Goal: Task Accomplishment & Management: Complete application form

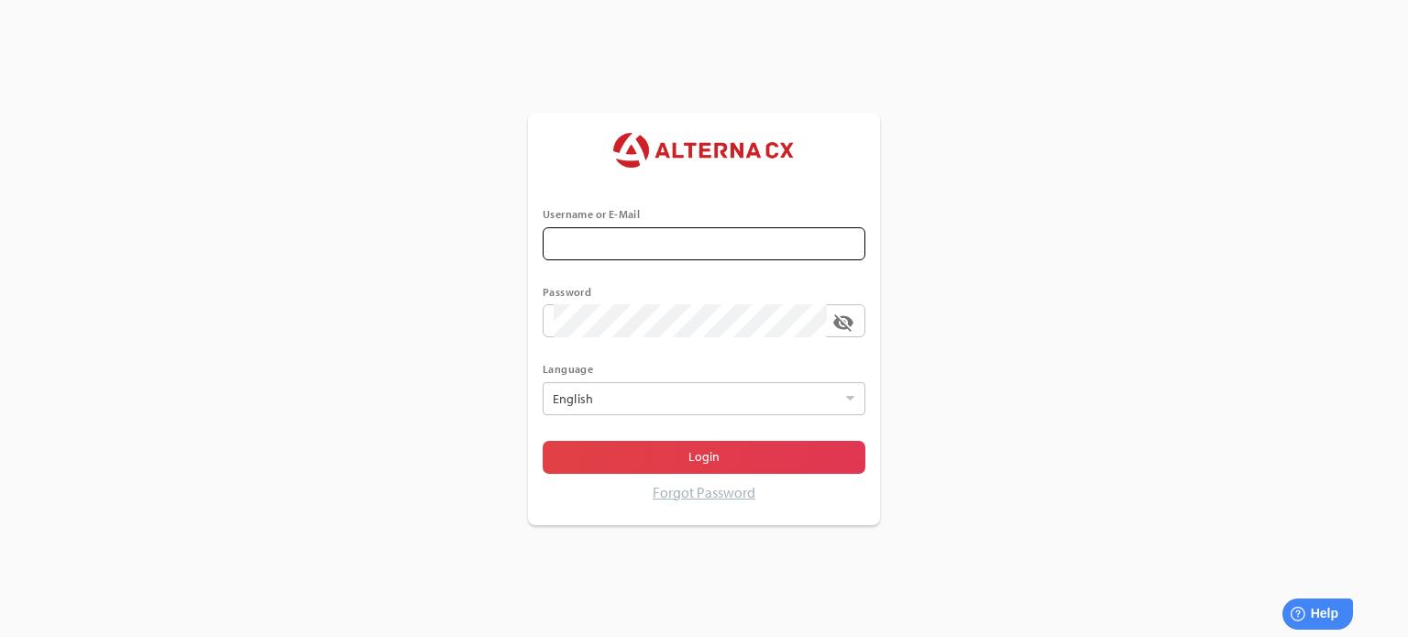
click at [846, 241] on span at bounding box center [844, 244] width 15 height 15
click at [846, 241] on input "text" at bounding box center [704, 243] width 301 height 33
type input "******"
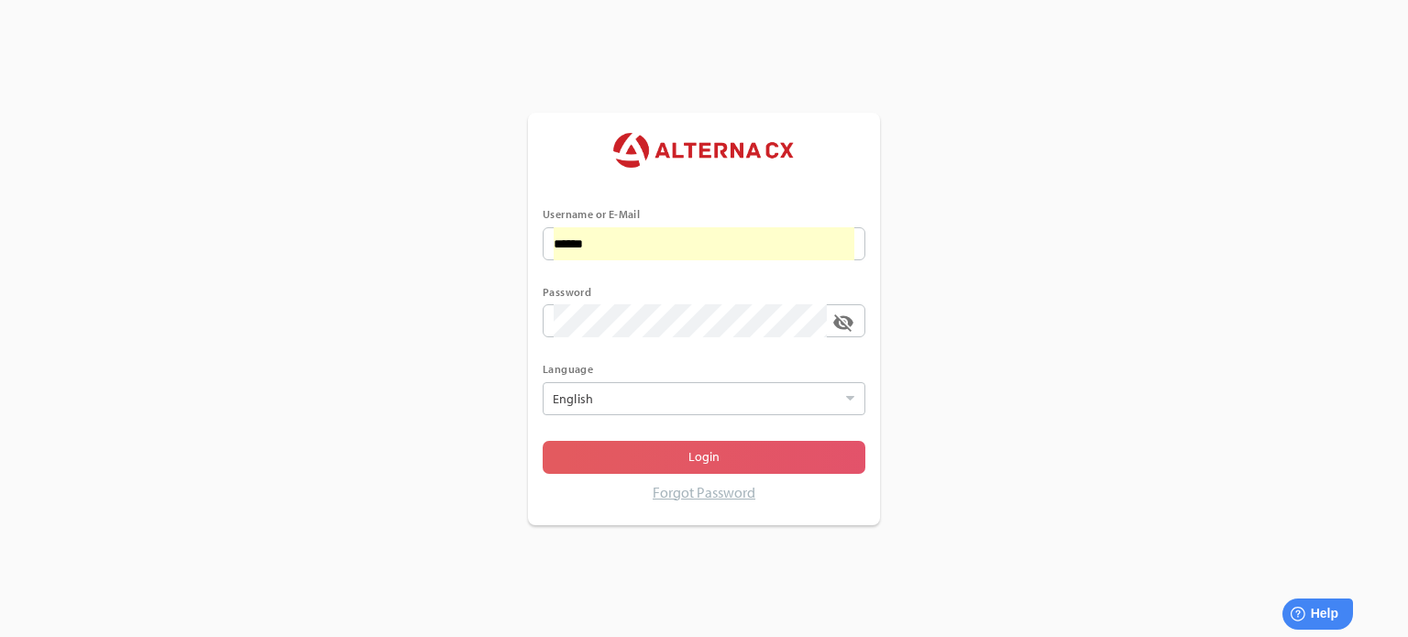
click at [713, 454] on span "Login" at bounding box center [703, 457] width 31 height 22
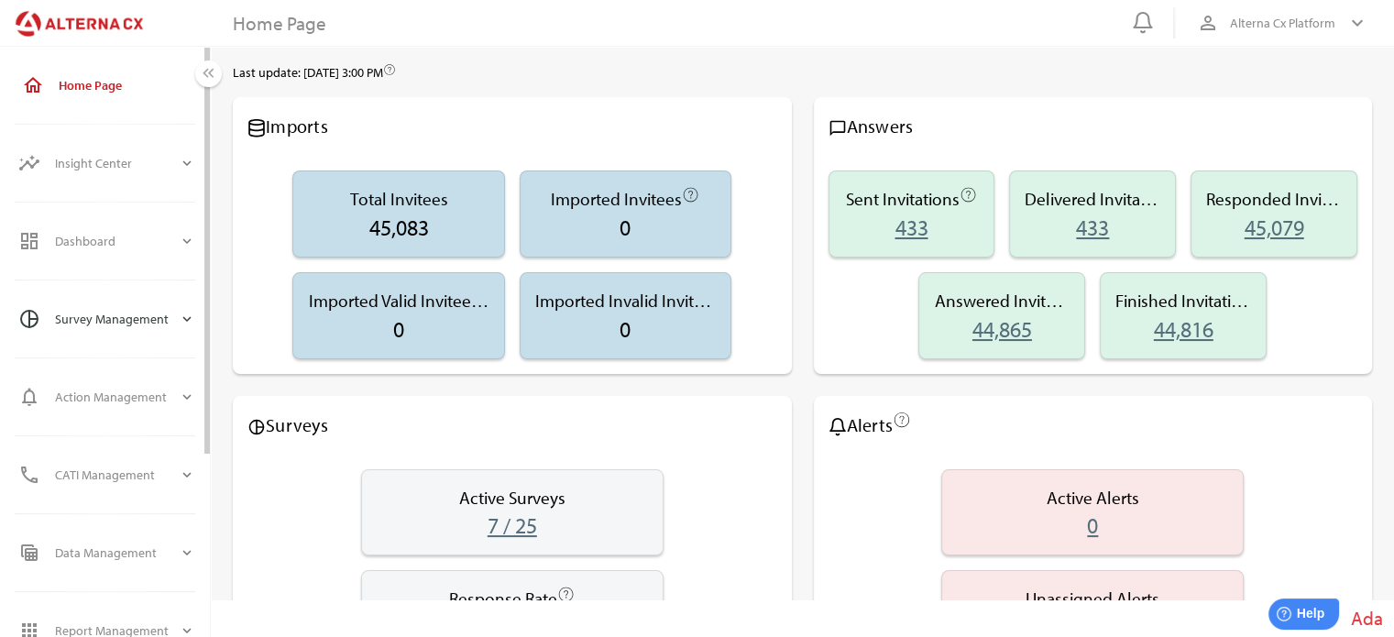
click at [92, 320] on div "Survey Management" at bounding box center [117, 319] width 124 height 44
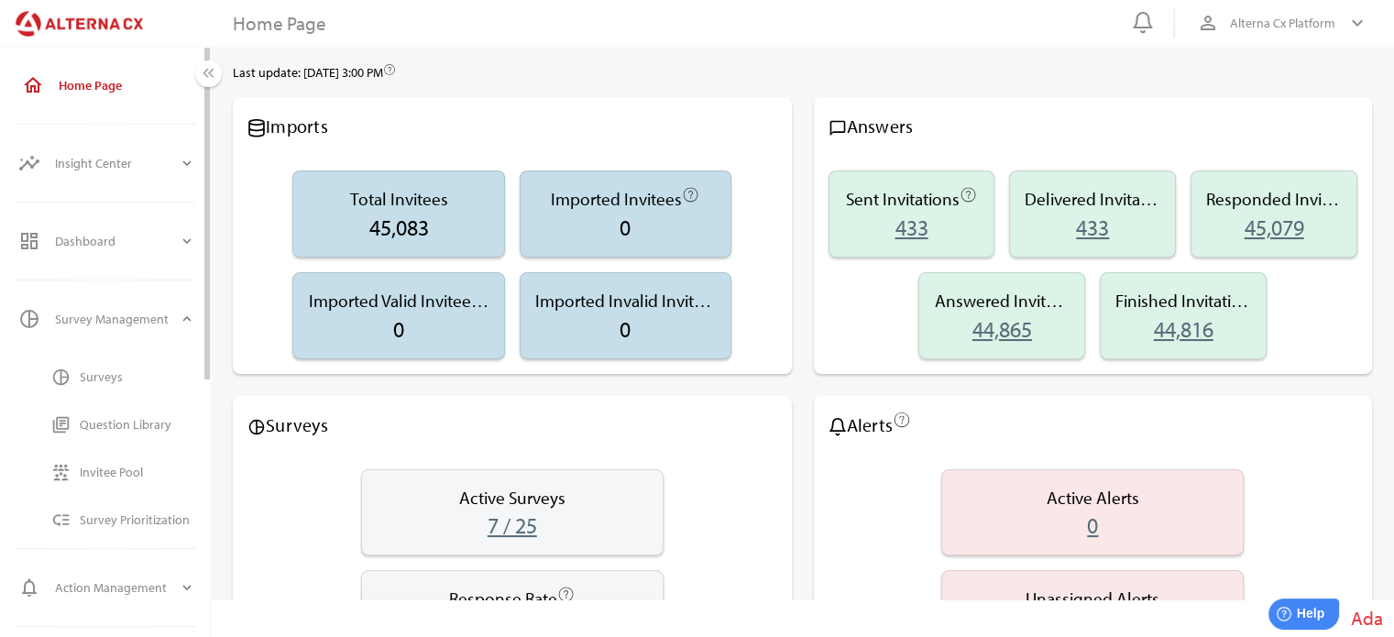
click at [98, 373] on div "Surveys" at bounding box center [138, 377] width 116 height 16
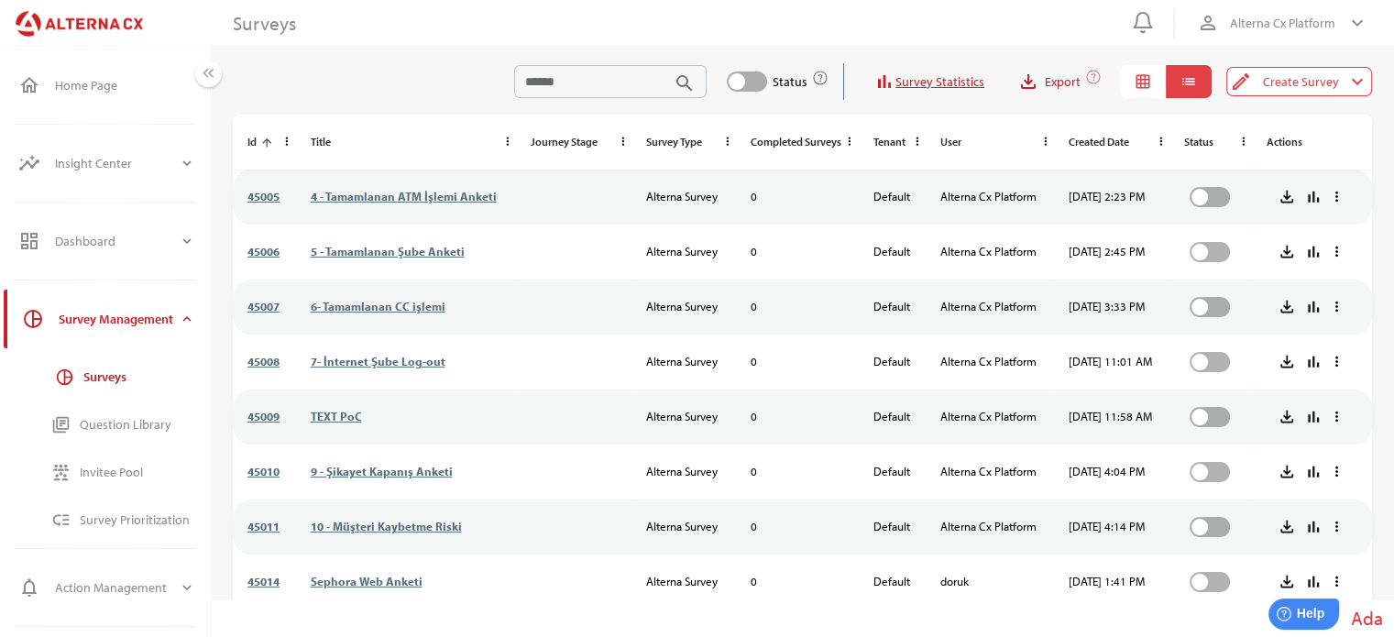
click at [267, 139] on icon "arrow_upward" at bounding box center [266, 143] width 13 height 13
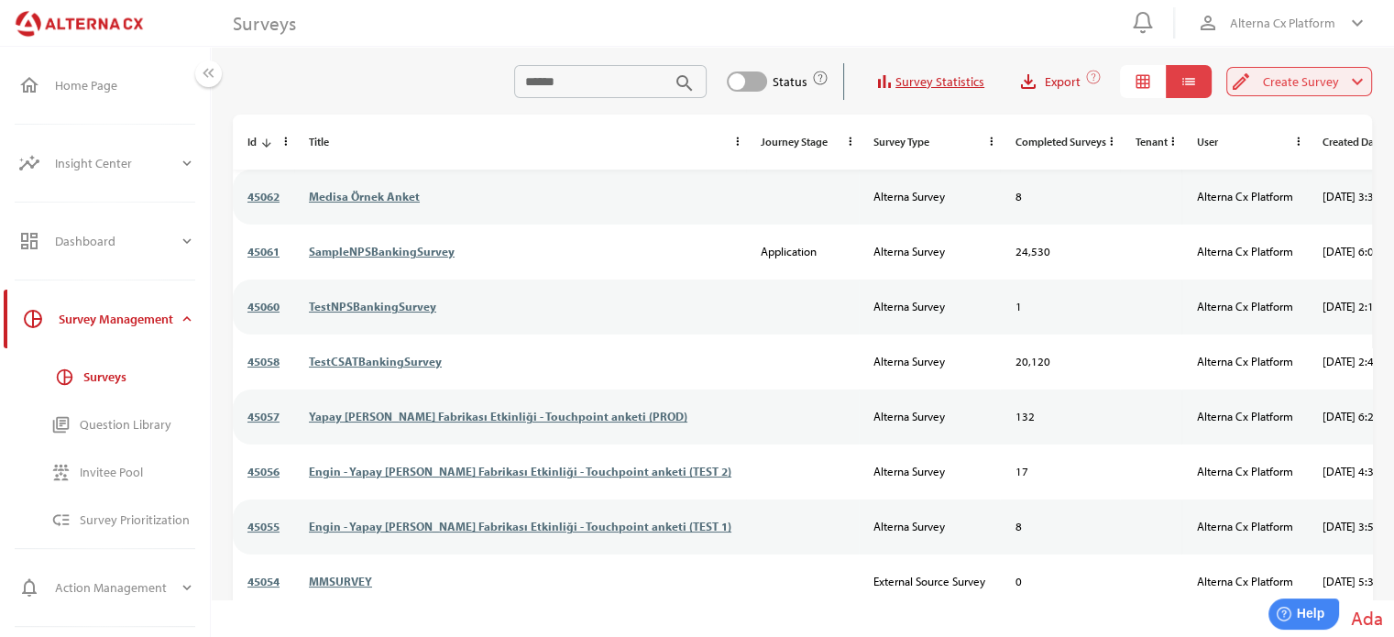
click at [1316, 82] on span "Create Survey" at bounding box center [1301, 82] width 76 height 22
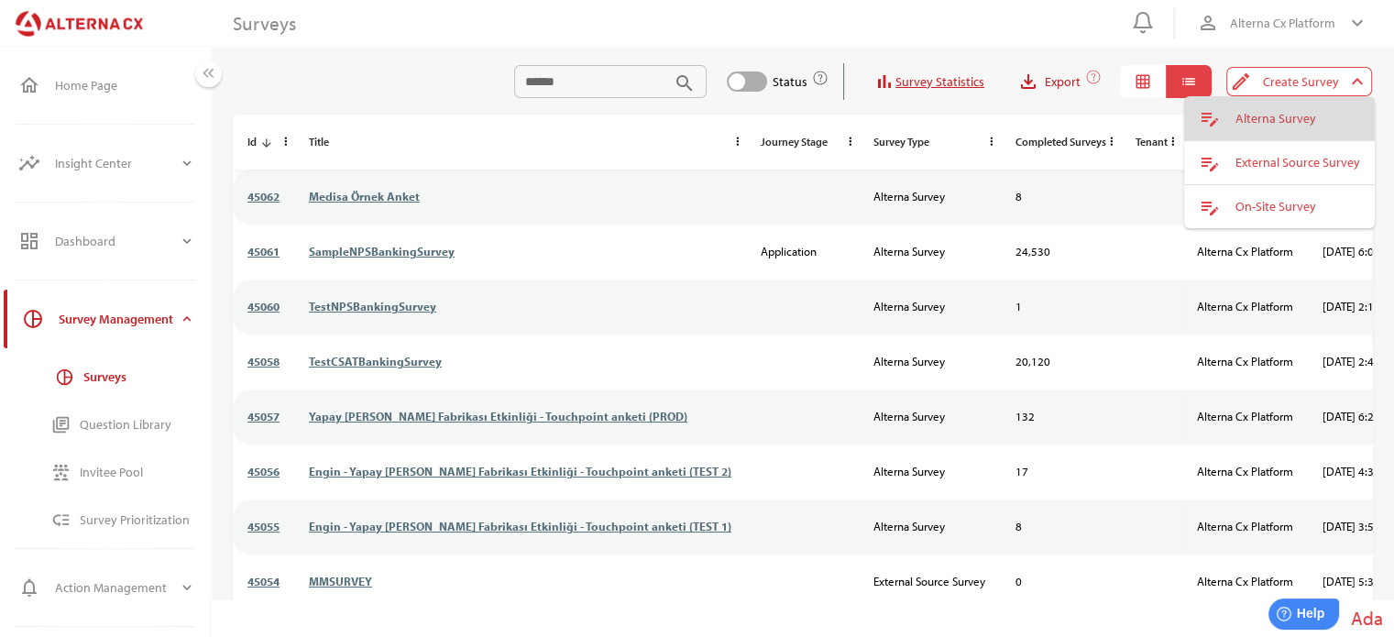
click at [1261, 116] on div "Alterna Survey" at bounding box center [1298, 119] width 125 height 16
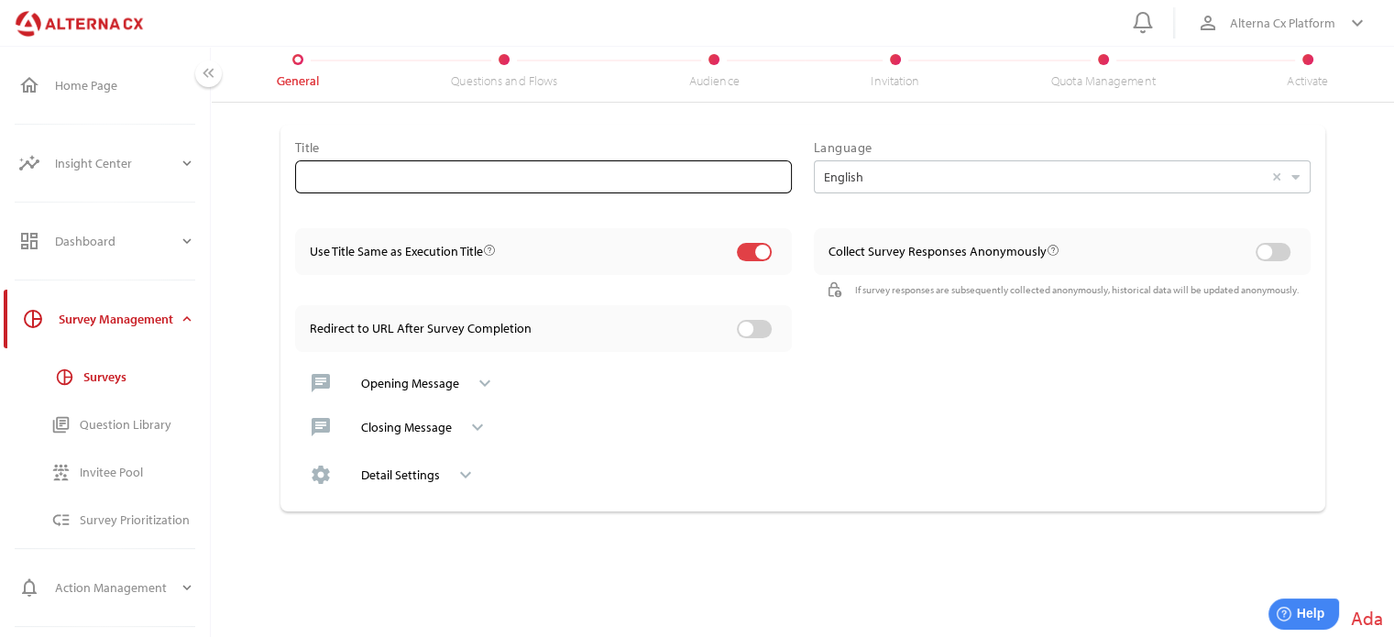
click at [344, 174] on input "text" at bounding box center [543, 176] width 475 height 33
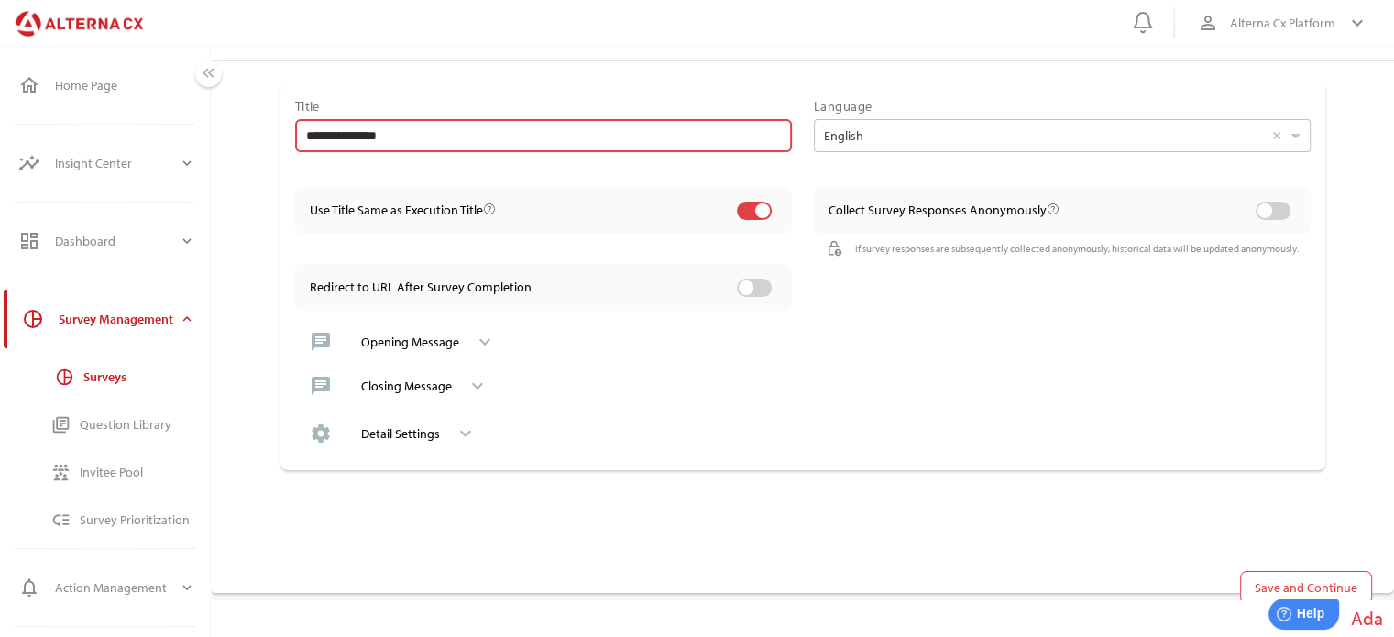
scroll to position [42, 0]
type input "**********"
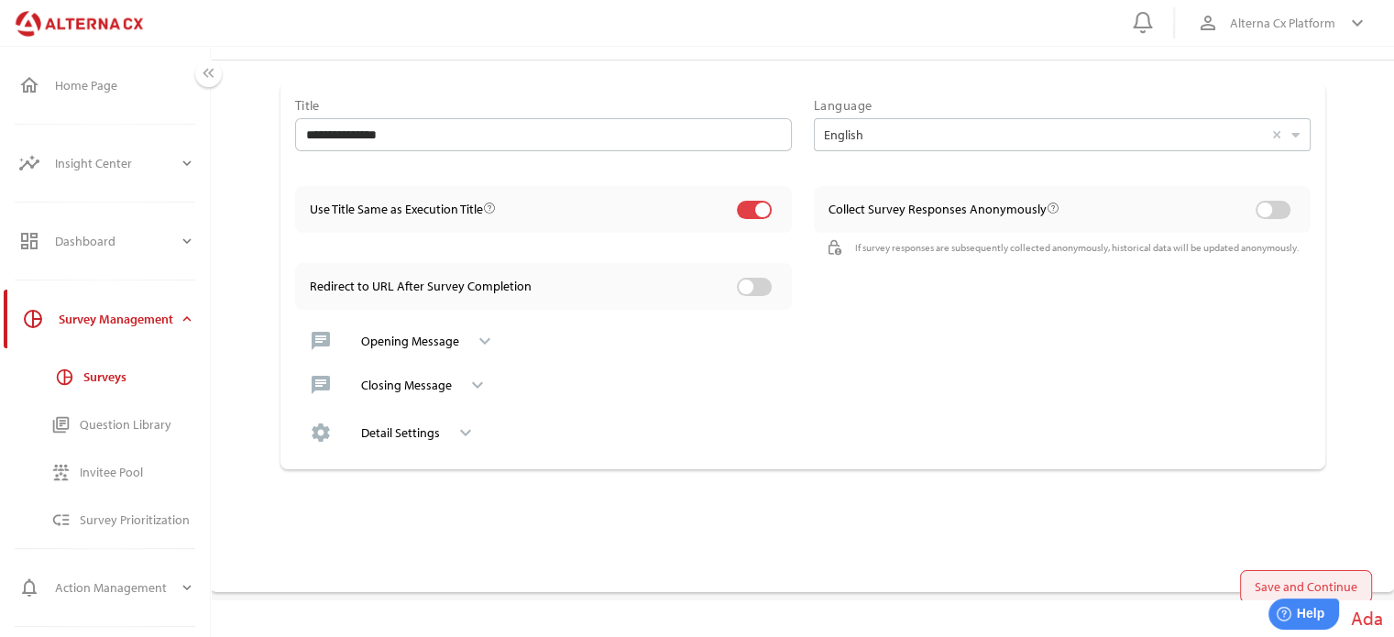
click at [1301, 576] on span "Save and Continue" at bounding box center [1306, 587] width 103 height 22
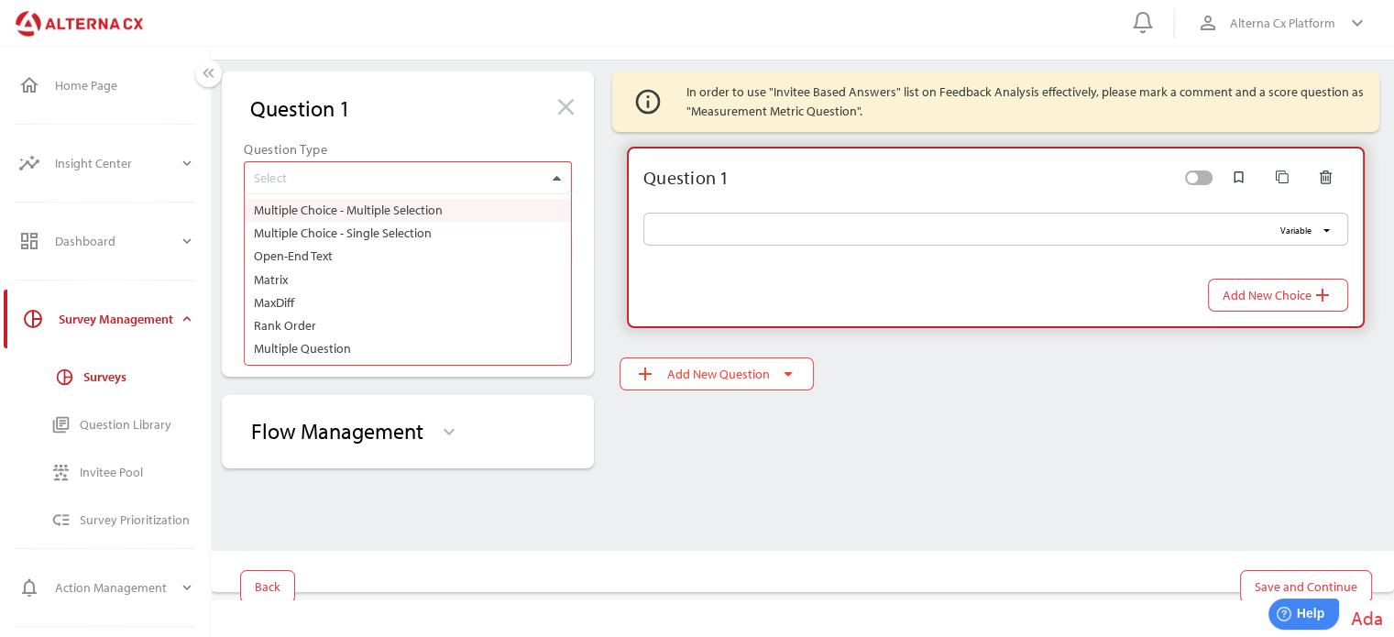
click at [562, 179] on div at bounding box center [556, 177] width 19 height 31
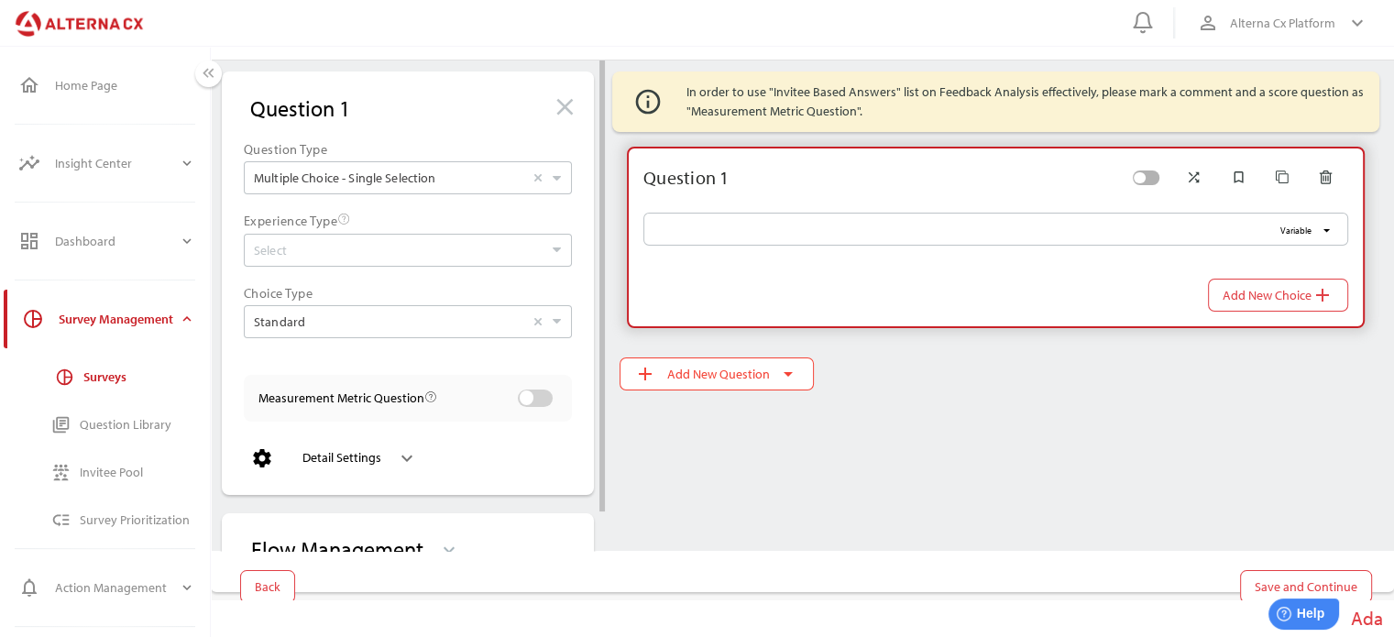
click at [577, 250] on div "Experience Type Select Choice Type Standard Select" at bounding box center [401, 281] width 358 height 159
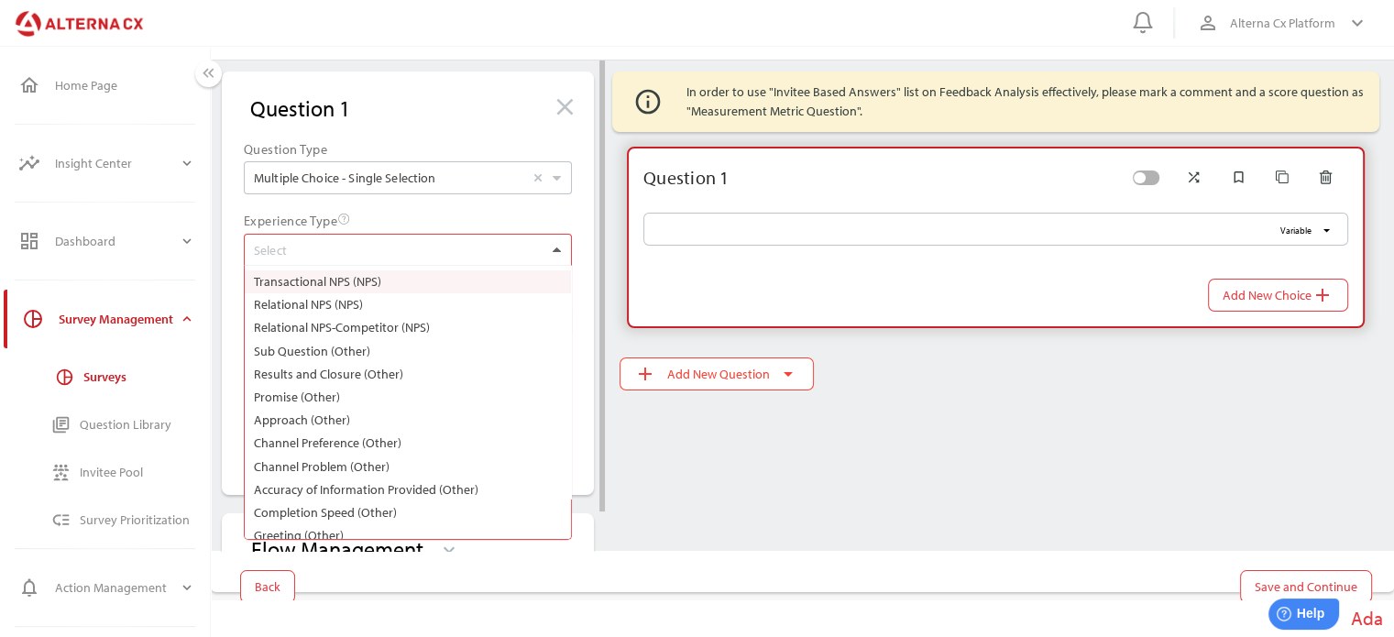
click at [563, 249] on div at bounding box center [556, 250] width 19 height 31
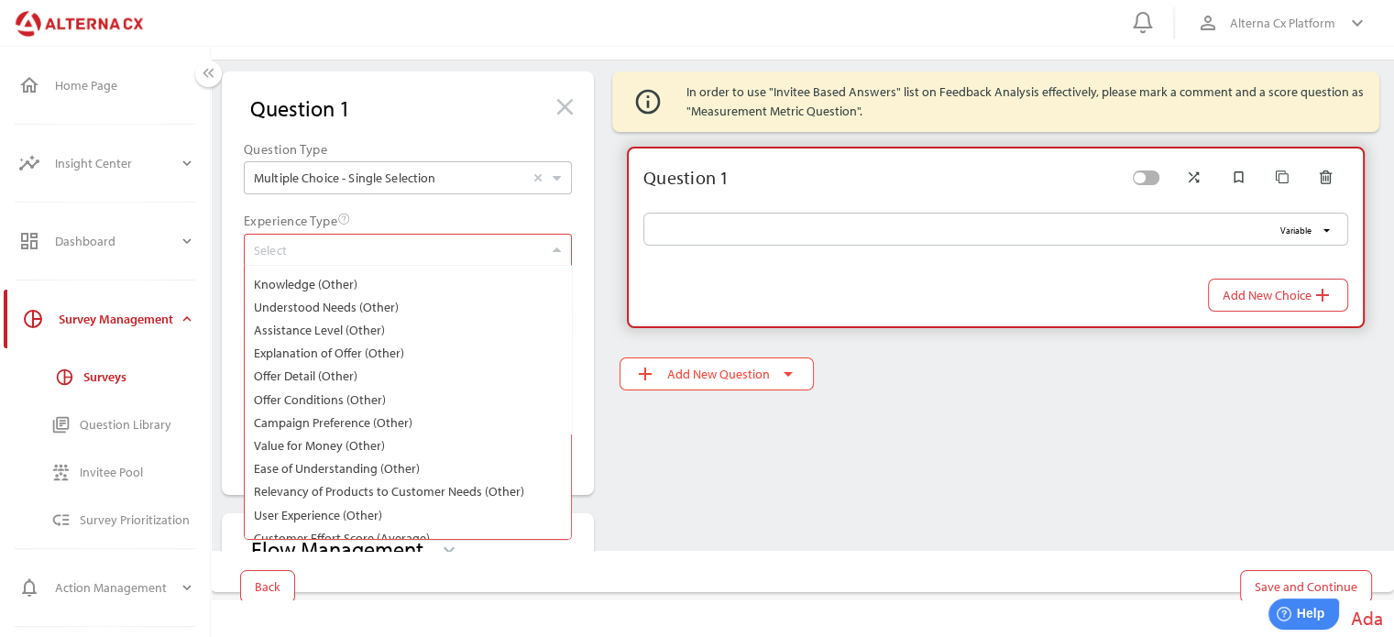
scroll to position [367, 0]
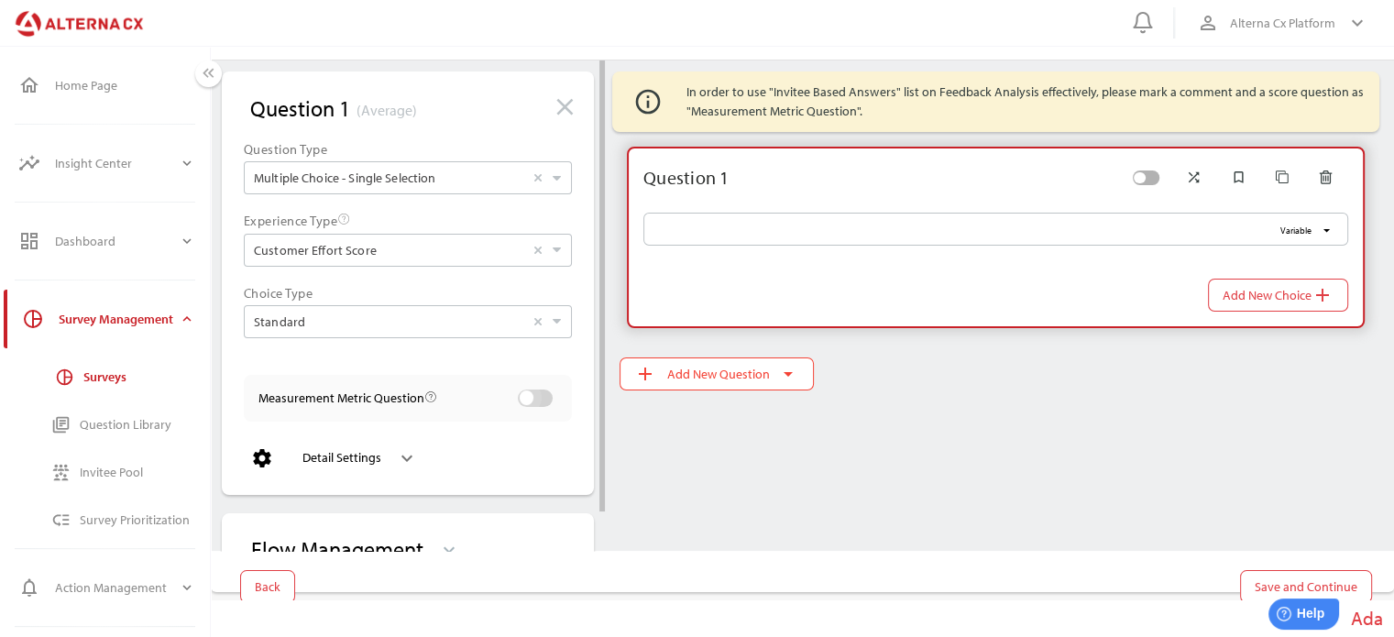
click at [545, 399] on div at bounding box center [536, 399] width 36 height 18
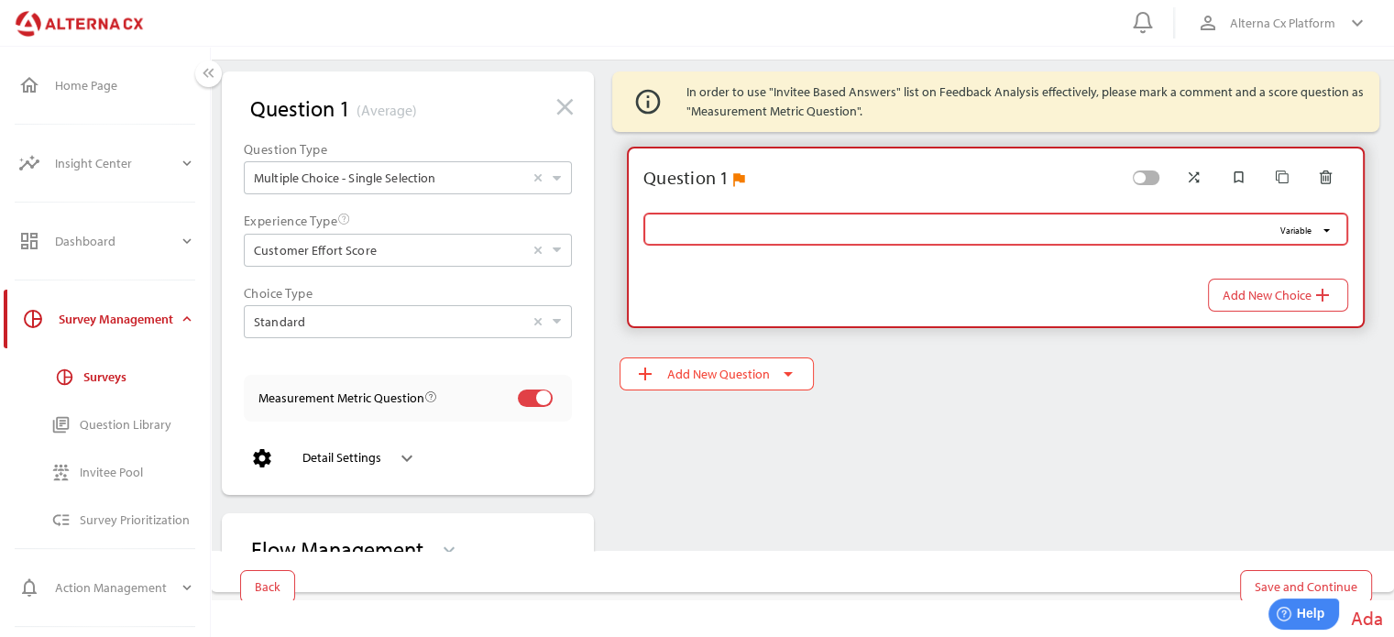
click at [689, 230] on input "Variable arrow_drop_down" at bounding box center [964, 229] width 618 height 33
type input "****"
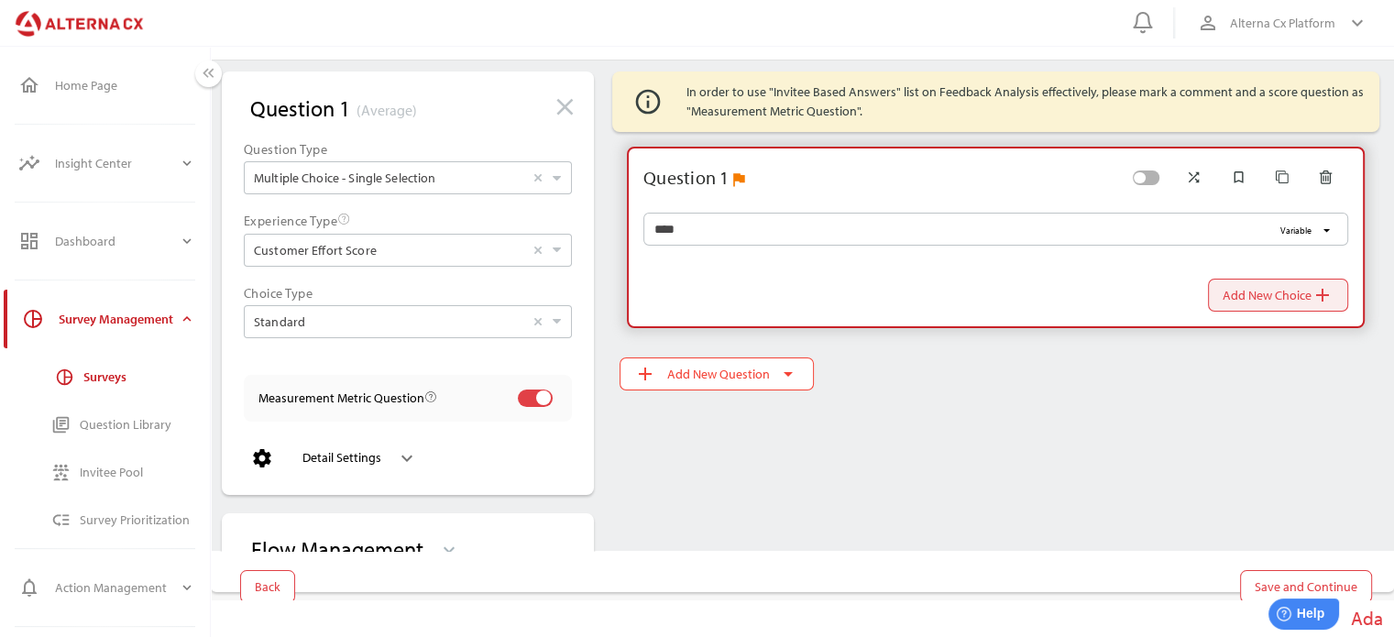
click at [1256, 289] on span "Add New Choice add" at bounding box center [1278, 295] width 111 height 26
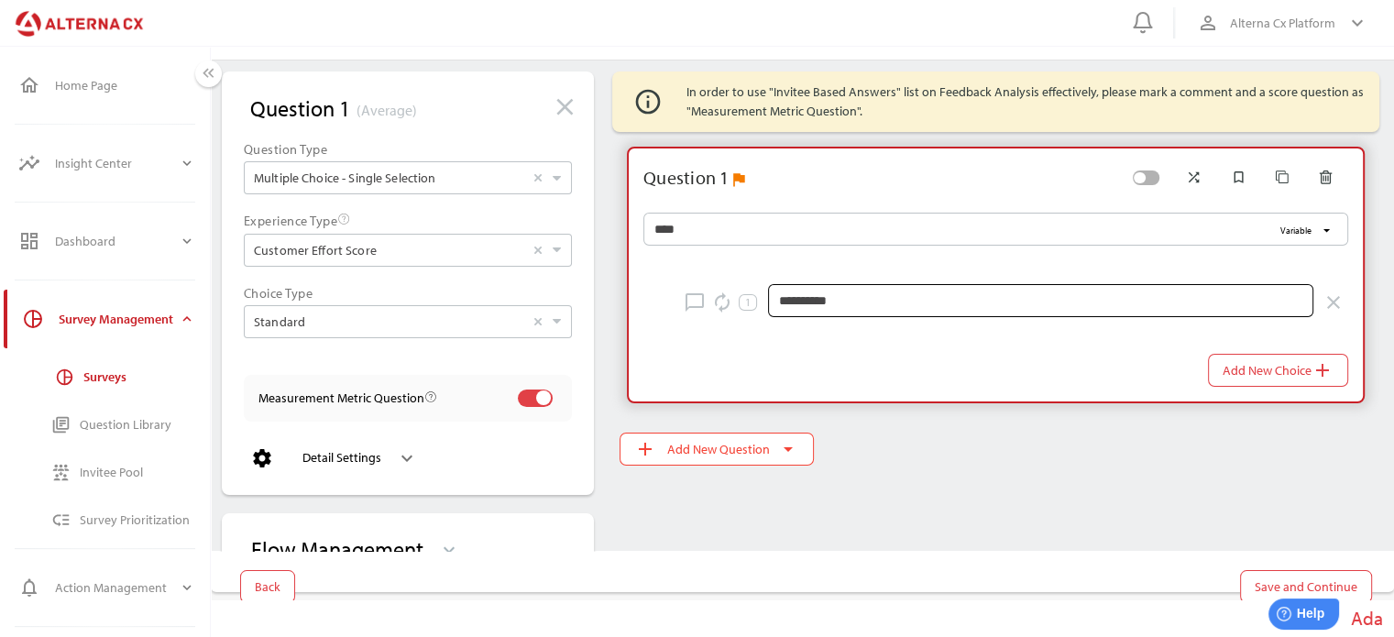
click at [836, 300] on input "**********" at bounding box center [1040, 300] width 523 height 33
type input "*"
click at [1181, 362] on div at bounding box center [926, 370] width 565 height 33
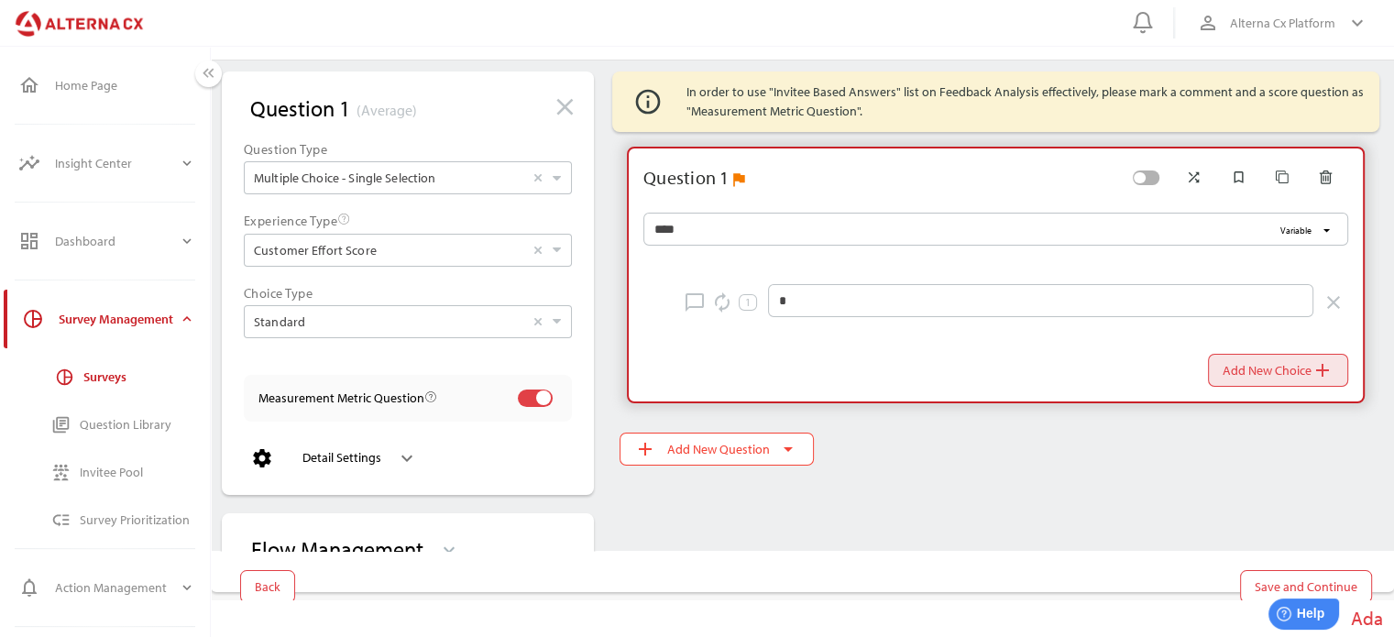
click at [1287, 358] on span "Add New Choice add" at bounding box center [1278, 371] width 111 height 26
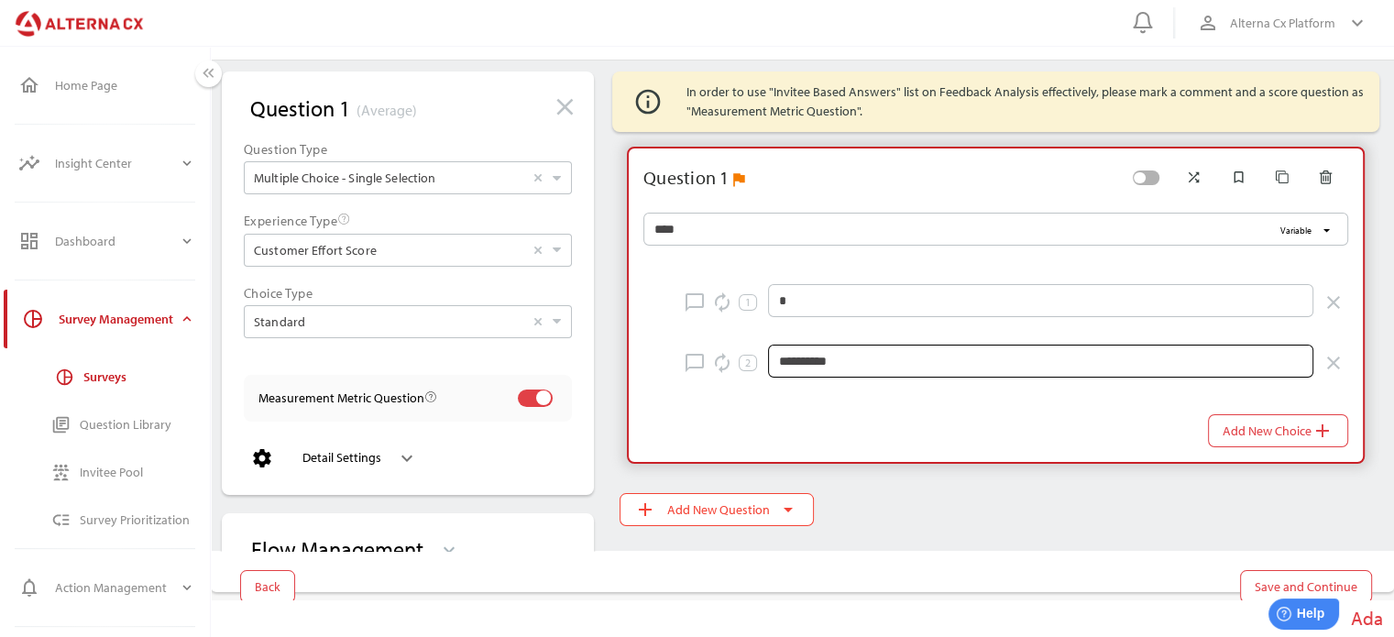
click at [843, 354] on input "**********" at bounding box center [1040, 361] width 523 height 33
type input "*"
click at [1053, 414] on div at bounding box center [926, 430] width 565 height 33
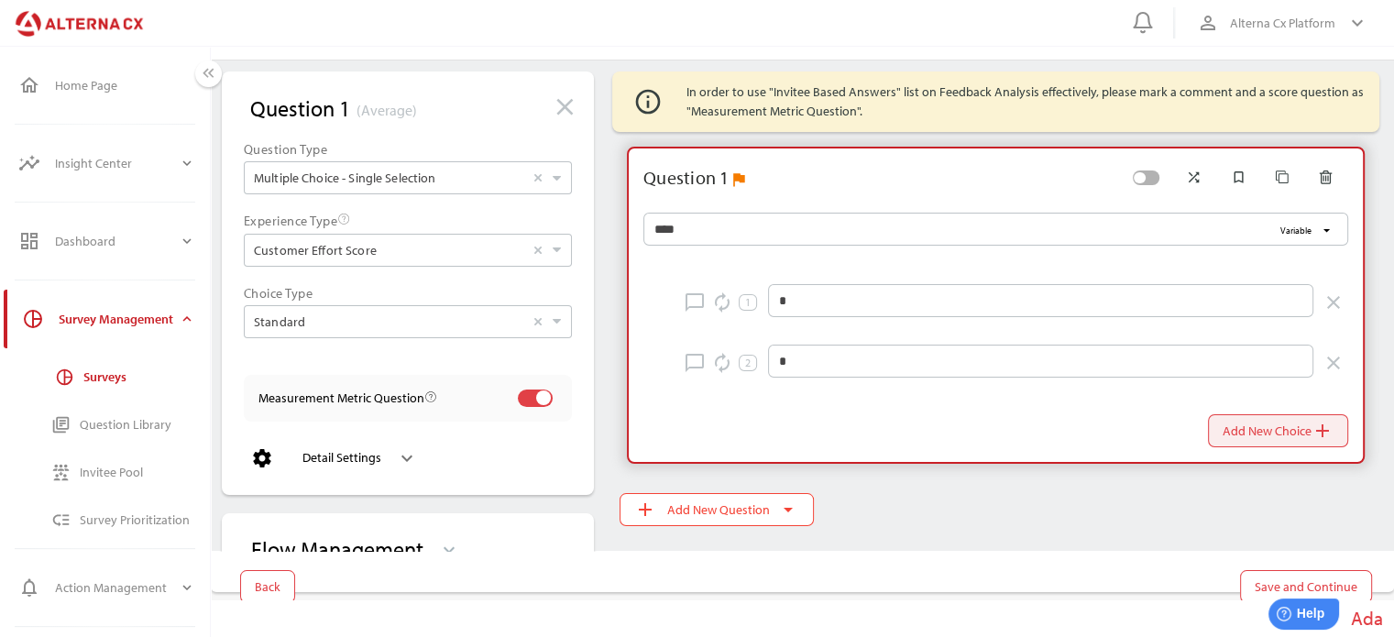
click at [1252, 424] on span "Add New Choice add" at bounding box center [1278, 431] width 111 height 26
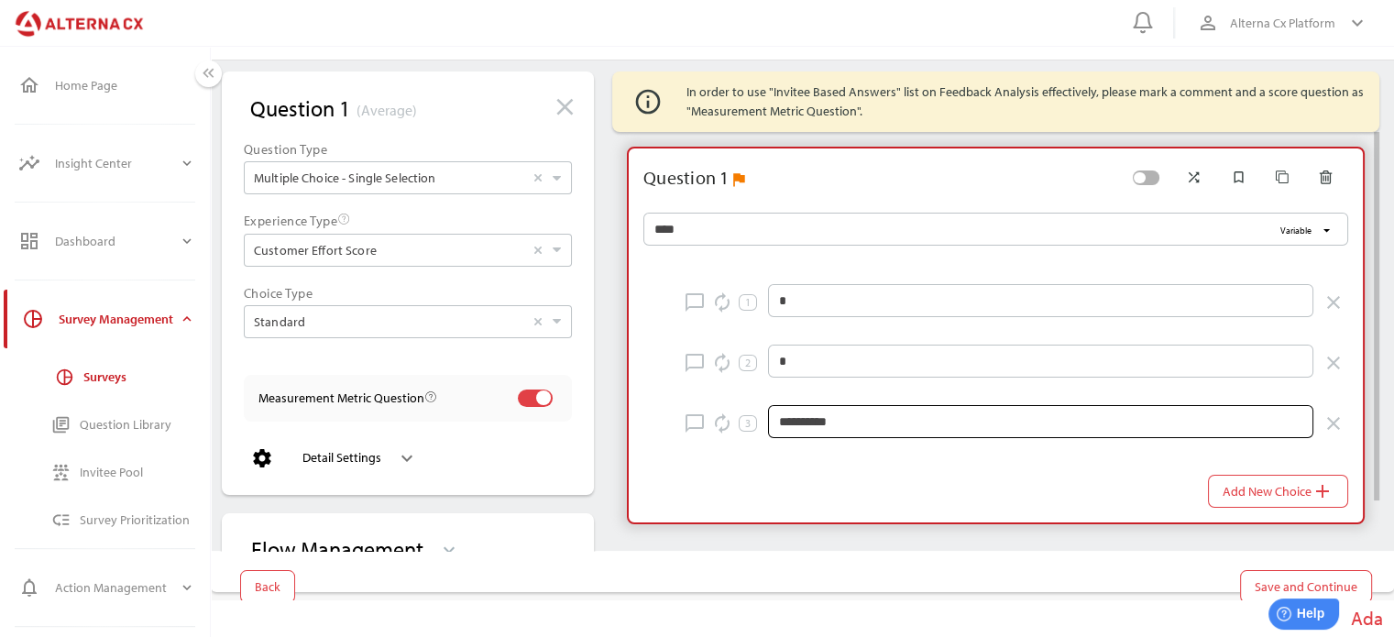
click at [819, 417] on input "**********" at bounding box center [1040, 421] width 523 height 33
type input "*"
click at [842, 463] on div "chat_bubble_outline autorenew 1 * close chat_bubble_outline autorenew 2 * close…" at bounding box center [988, 385] width 749 height 273
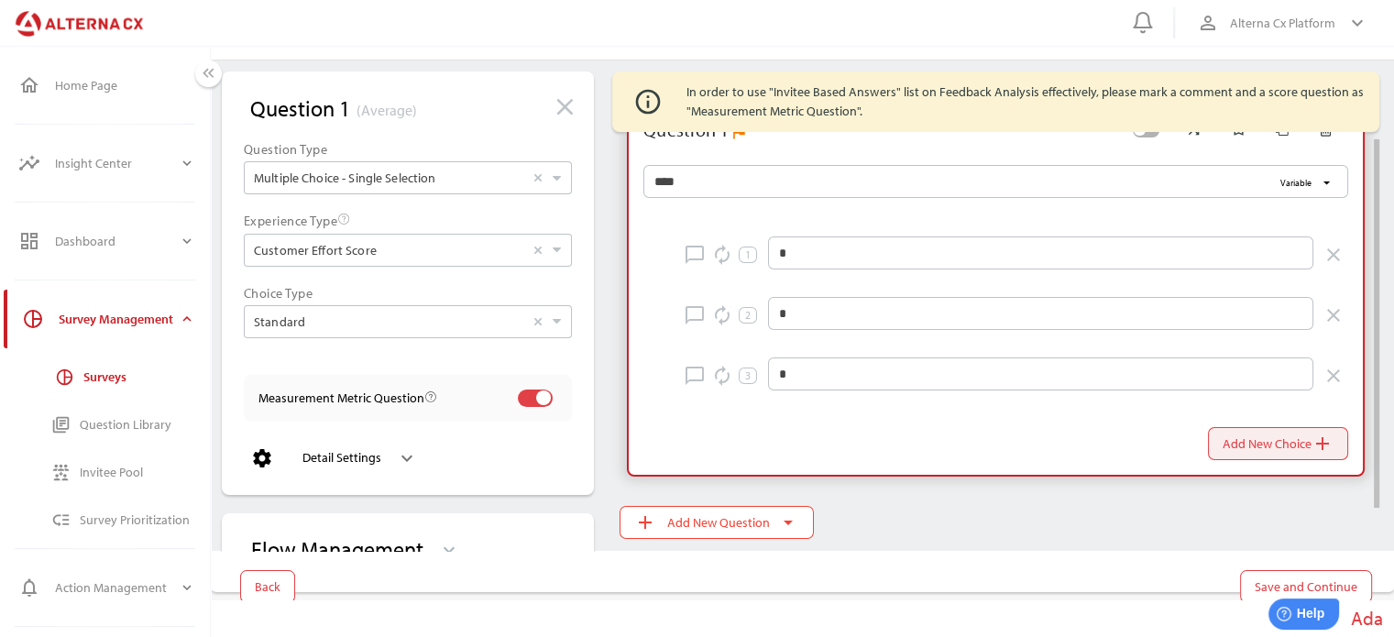
scroll to position [52, 0]
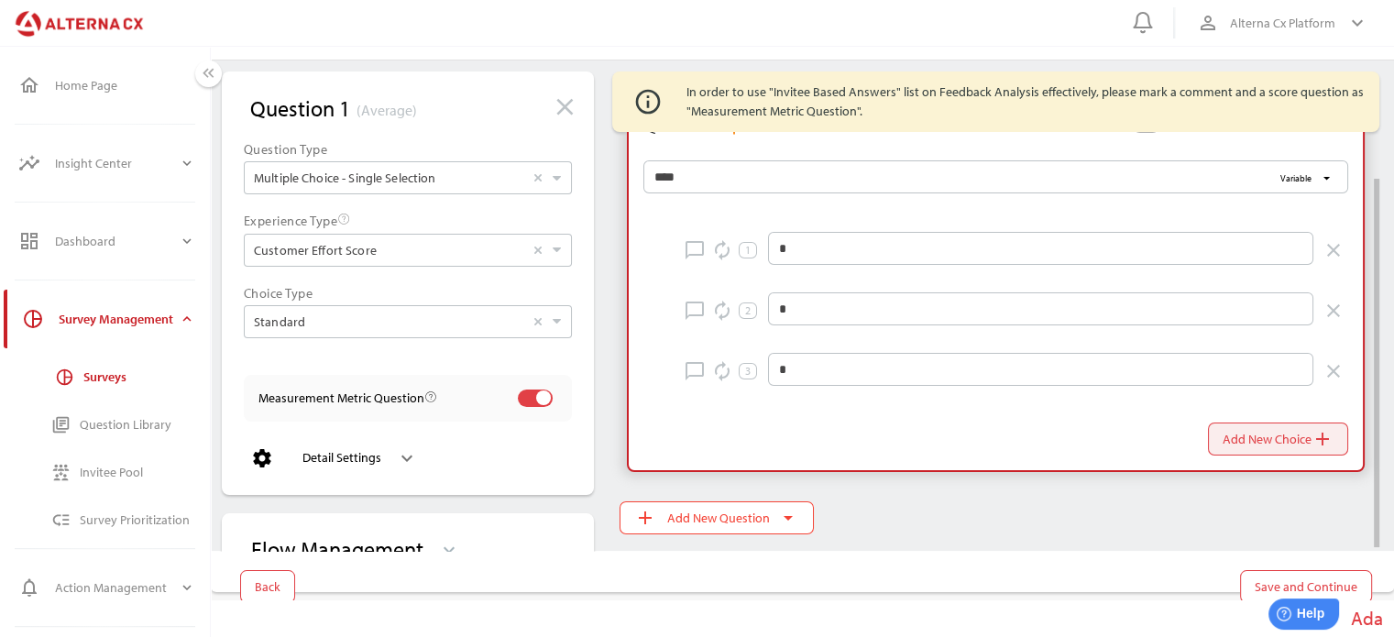
click at [1292, 437] on span "Add New Choice add" at bounding box center [1278, 439] width 111 height 26
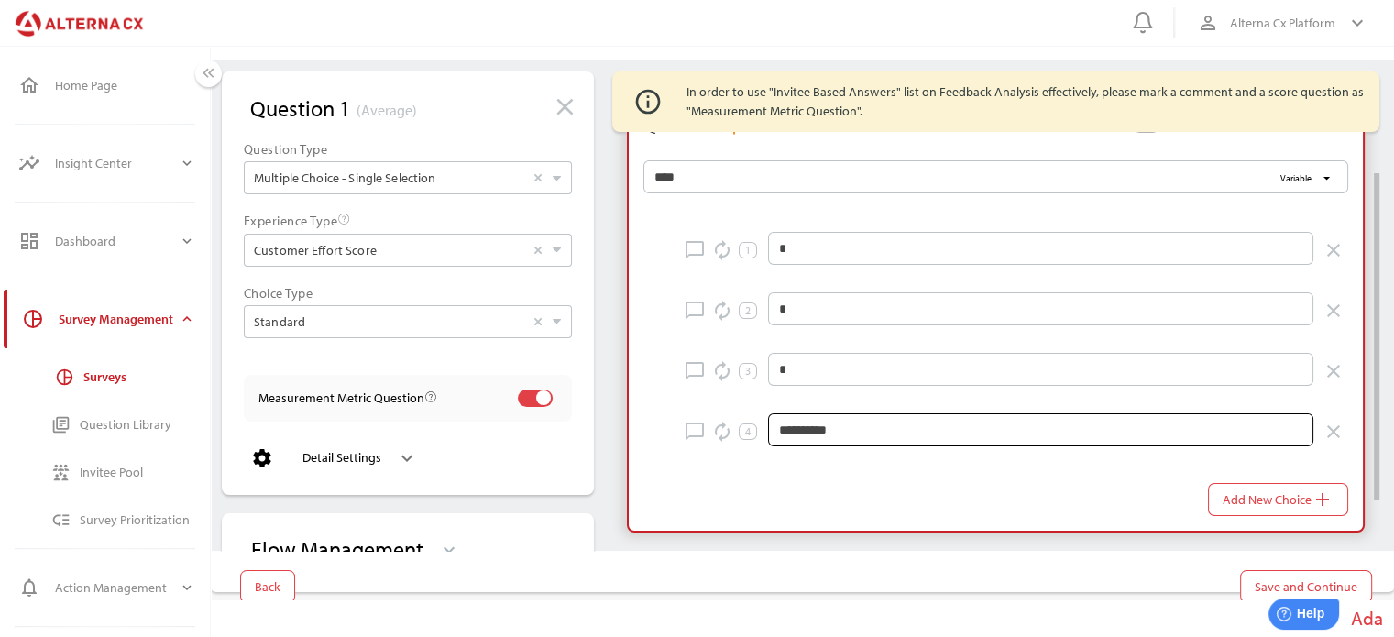
click at [832, 424] on input "**********" at bounding box center [1040, 429] width 523 height 33
type input "*"
click at [836, 476] on div "chat_bubble_outline autorenew 1 * close chat_bubble_outline autorenew 2 * close…" at bounding box center [988, 364] width 749 height 334
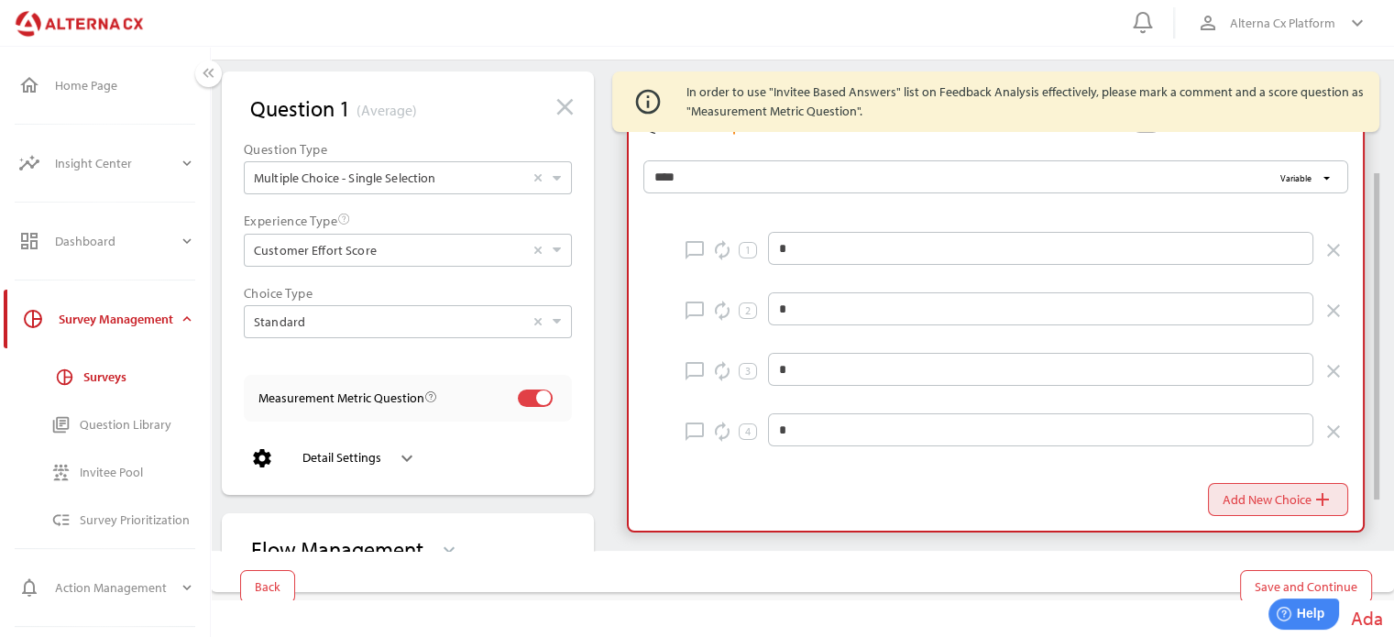
click at [1239, 492] on span "Add New Choice add" at bounding box center [1278, 500] width 111 height 26
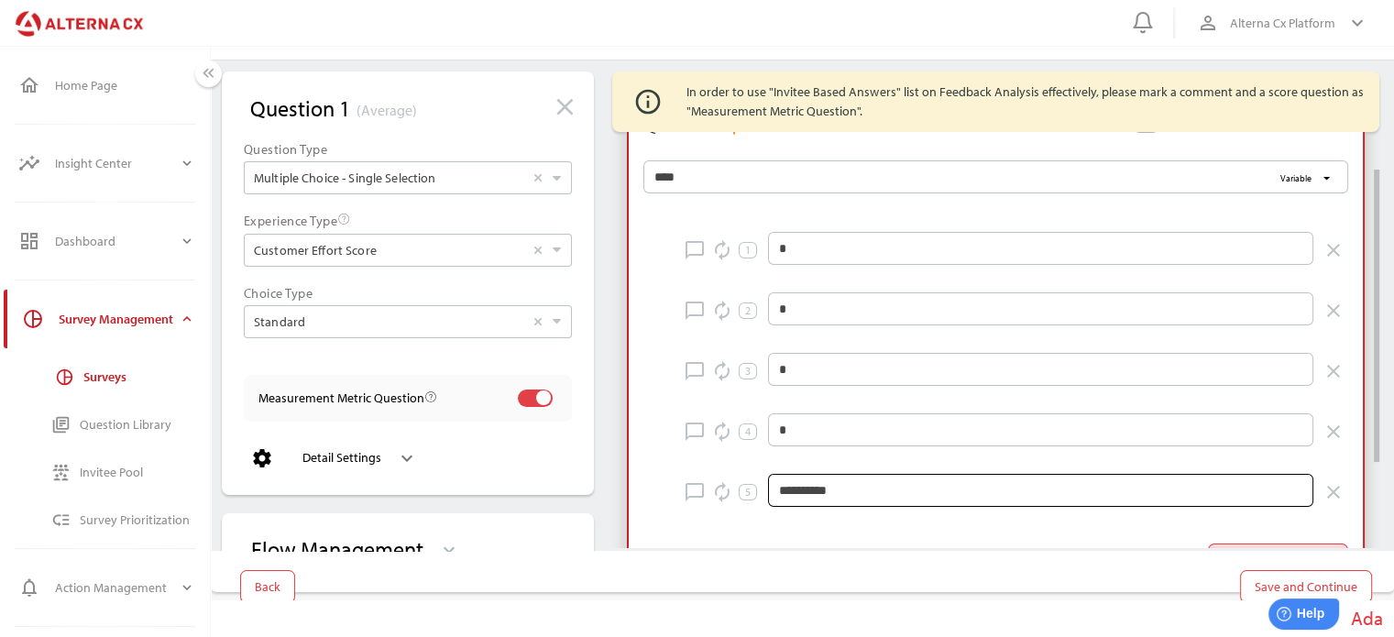
click at [820, 490] on input "**********" at bounding box center [1040, 490] width 523 height 33
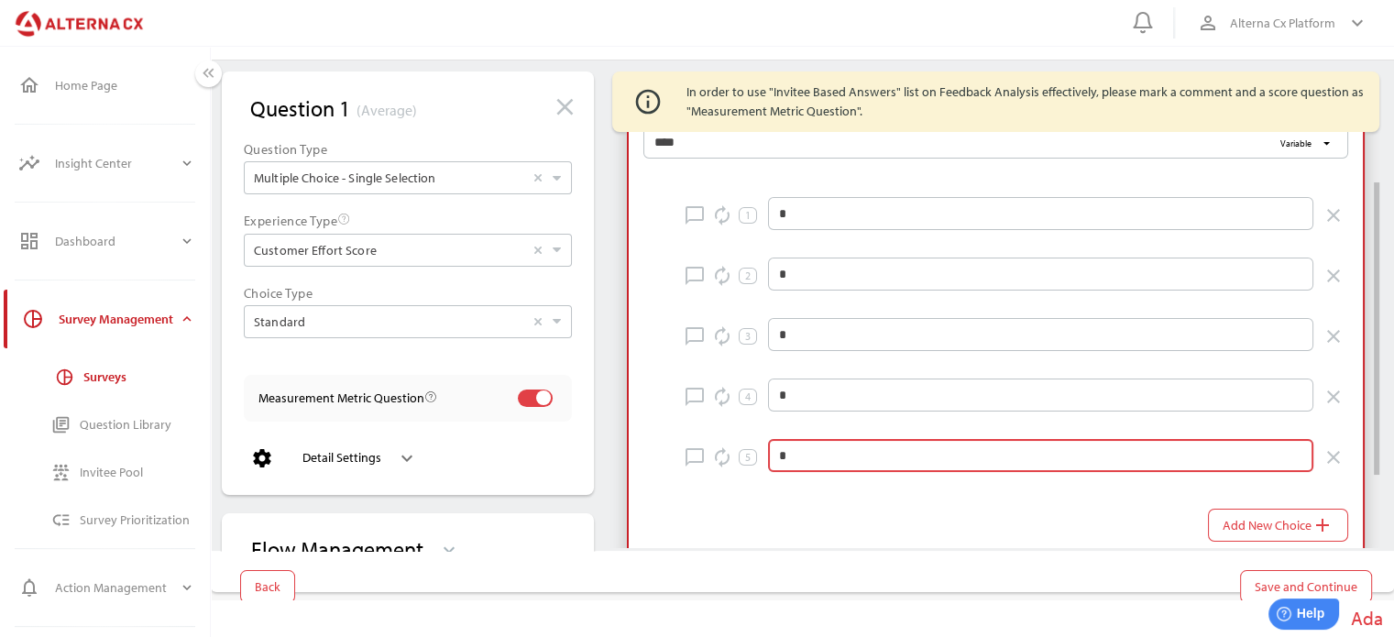
scroll to position [173, 0]
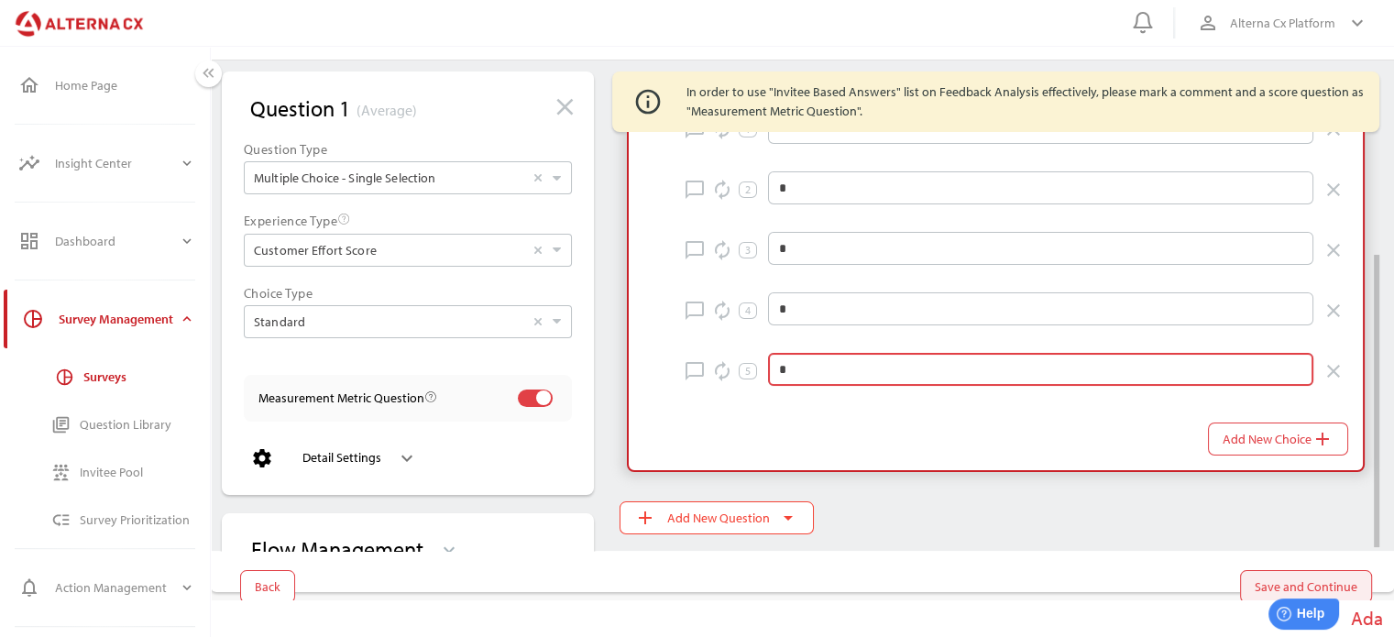
type input "*"
click at [1264, 578] on span "Save and Continue" at bounding box center [1306, 587] width 103 height 22
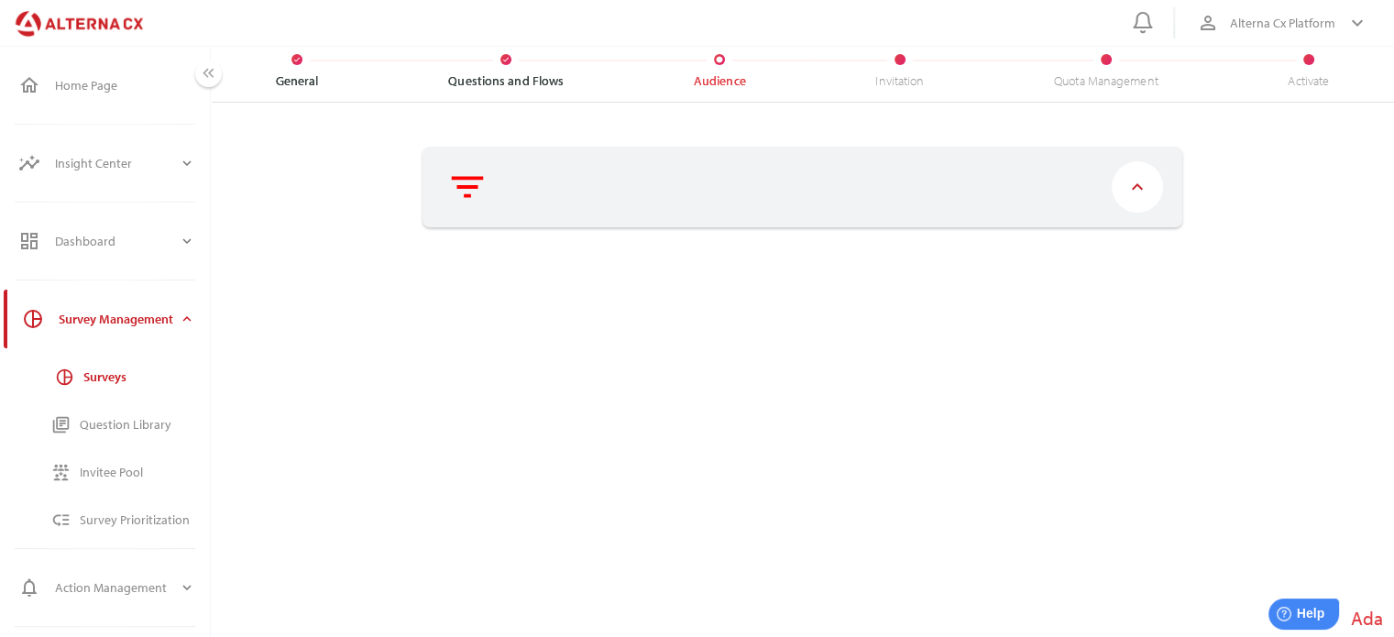
scroll to position [42, 0]
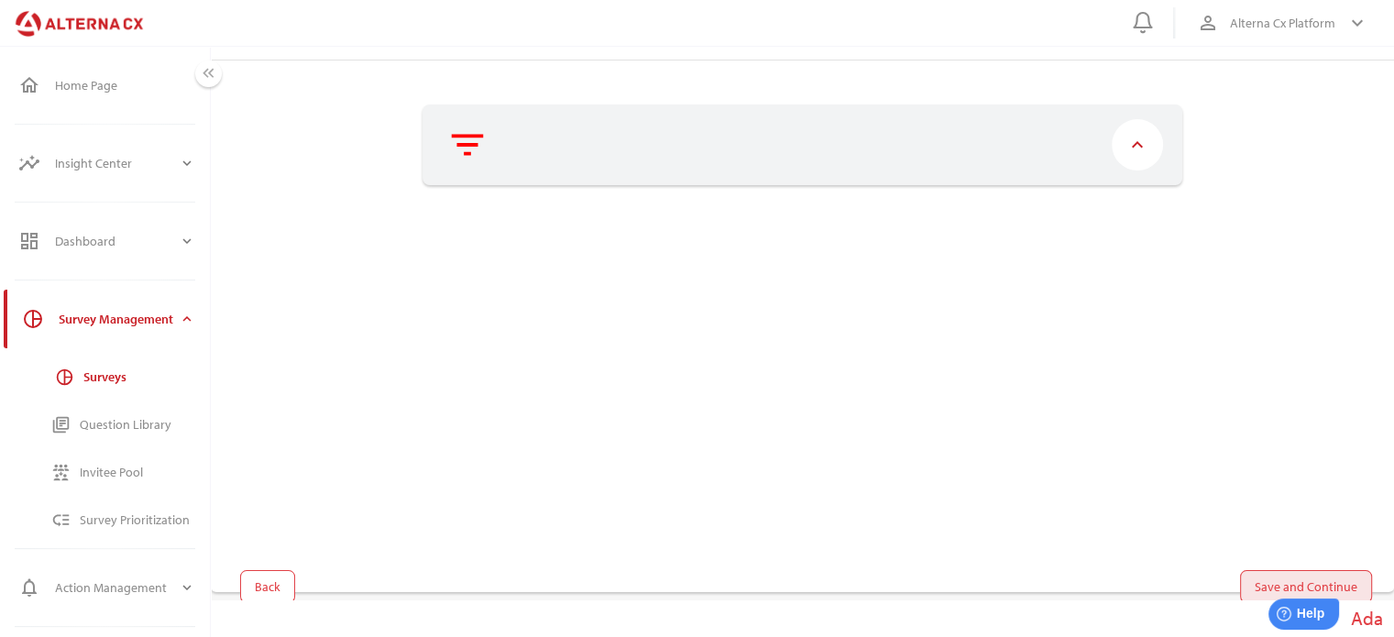
click at [1281, 584] on span "Save and Continue" at bounding box center [1306, 587] width 103 height 22
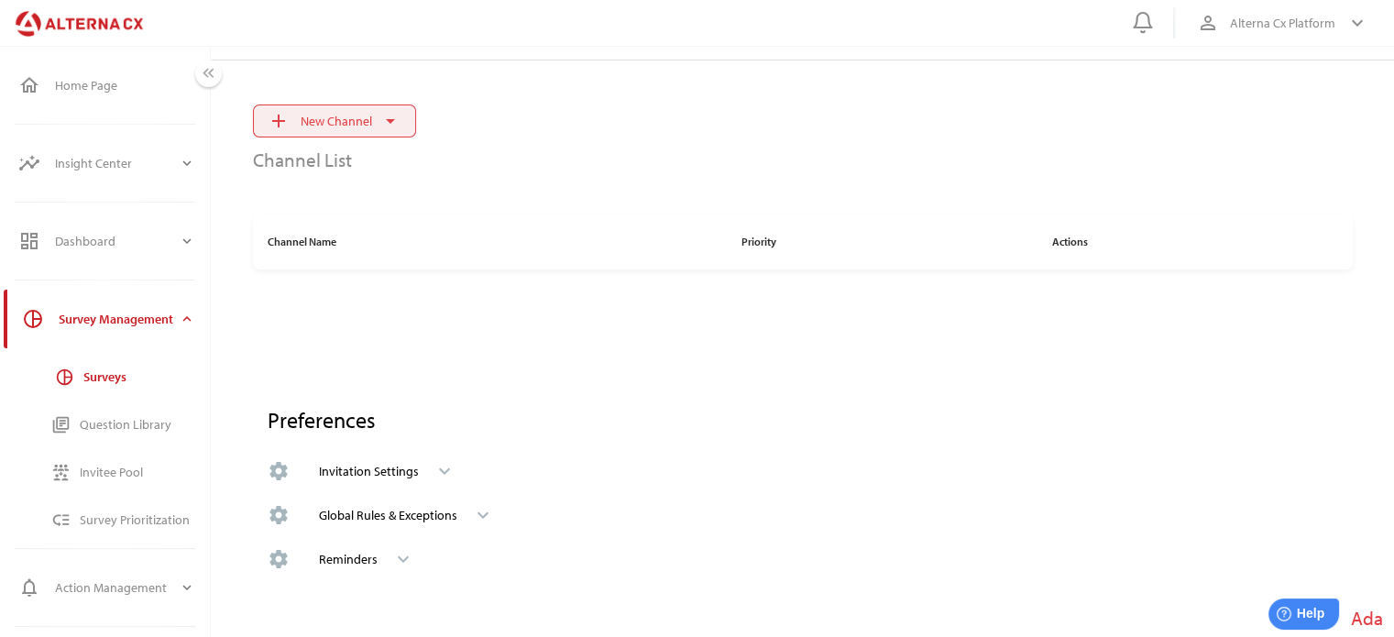
click at [366, 116] on span "New Channel" at bounding box center [337, 121] width 72 height 22
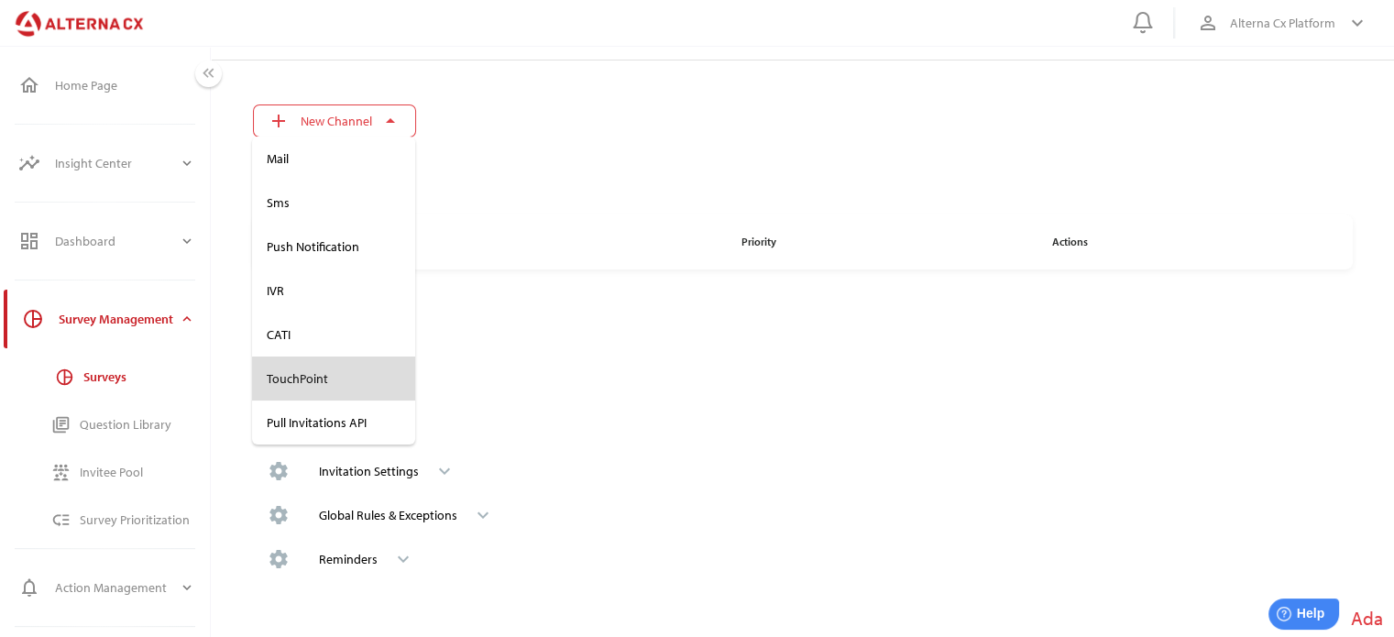
click at [300, 387] on div "TouchPoint" at bounding box center [334, 379] width 134 height 16
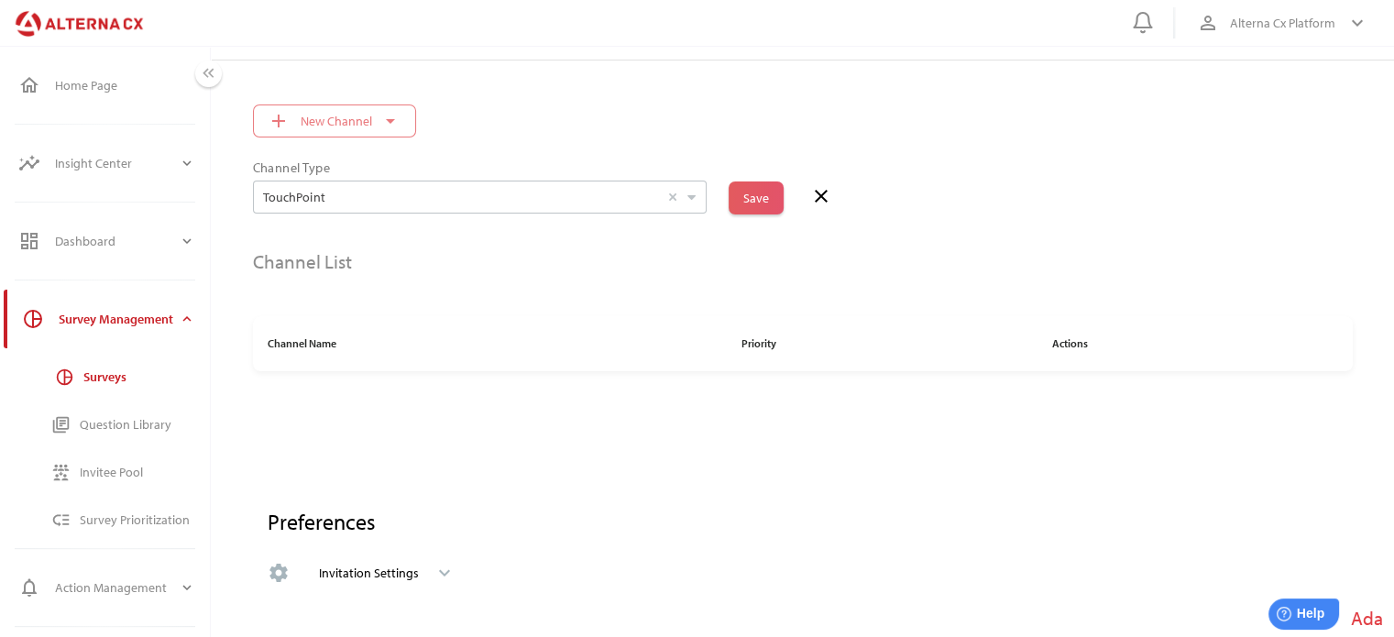
click at [763, 186] on span "Save" at bounding box center [756, 198] width 26 height 26
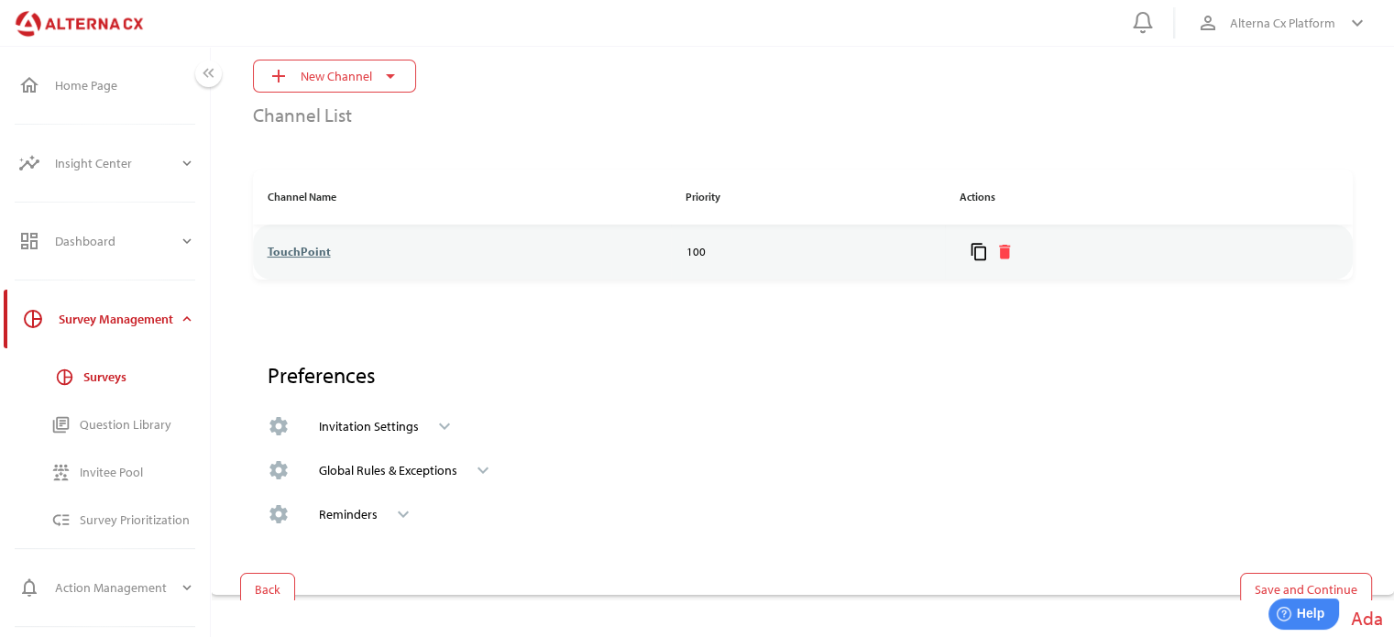
scroll to position [90, 0]
click at [1259, 578] on span "Save and Continue" at bounding box center [1306, 587] width 103 height 22
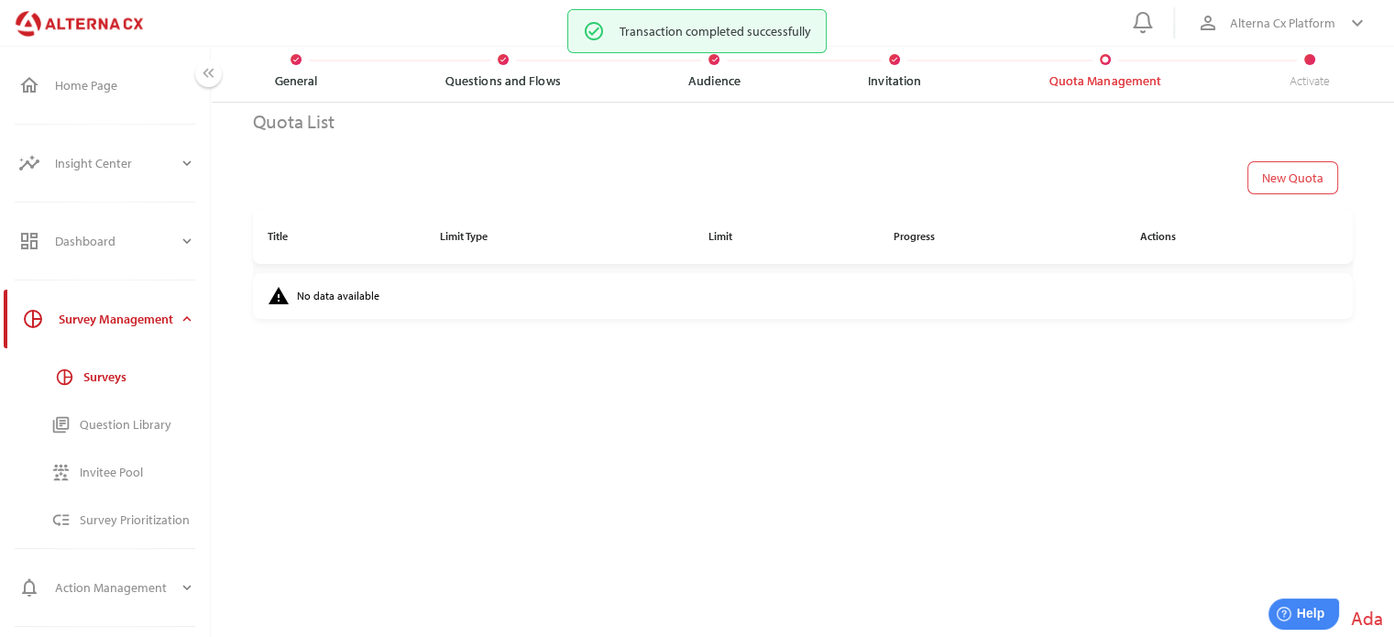
scroll to position [57, 0]
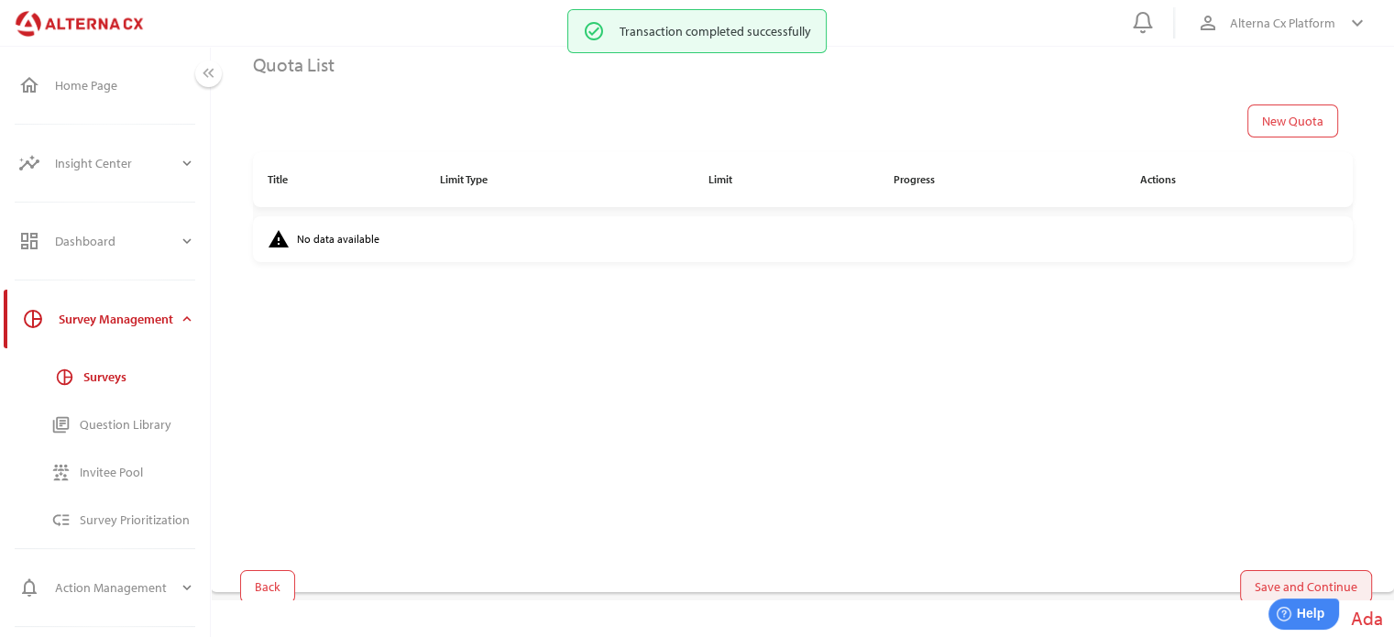
click at [1286, 578] on span "Save and Continue" at bounding box center [1306, 587] width 103 height 22
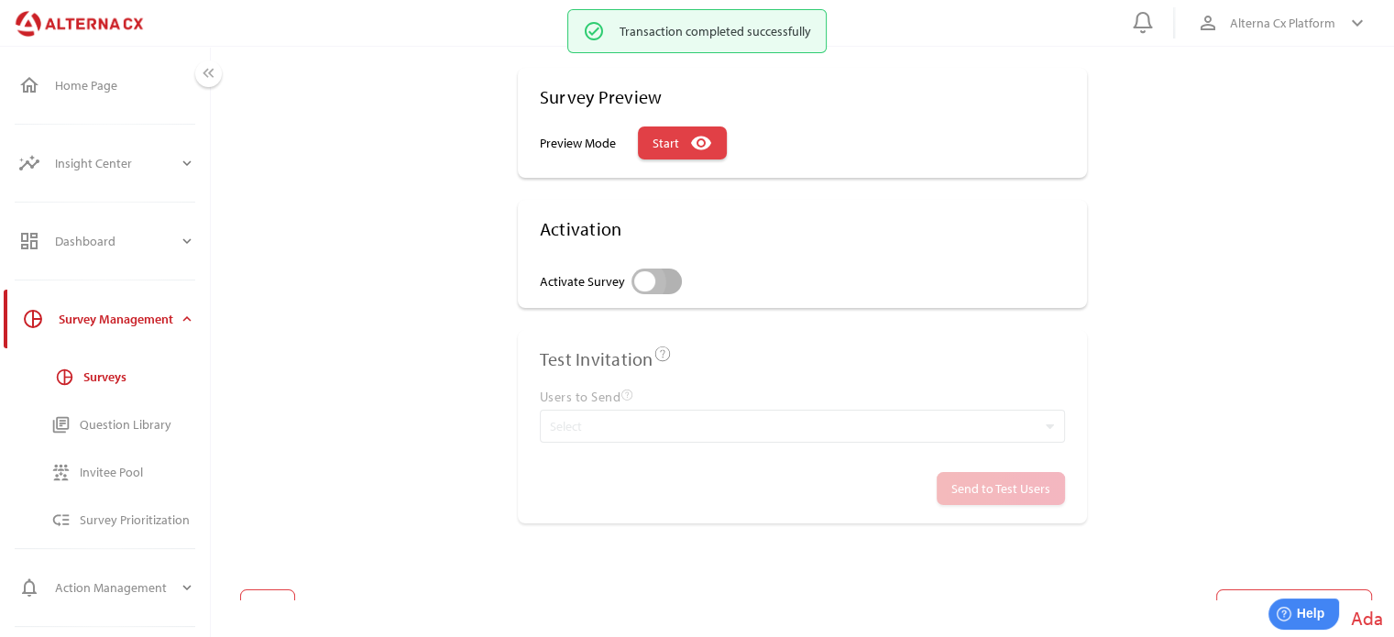
click at [665, 281] on div "Activate Survey" at bounding box center [657, 282] width 50 height 26
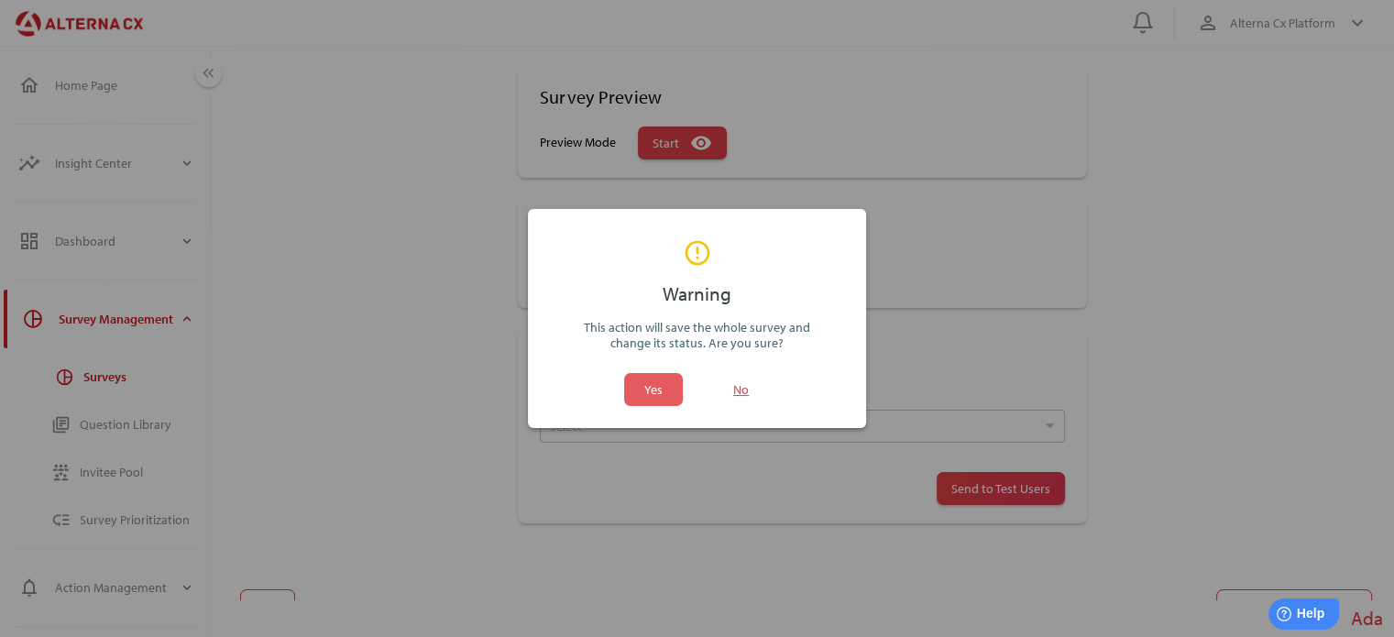
click at [657, 387] on span "Yes" at bounding box center [653, 390] width 18 height 22
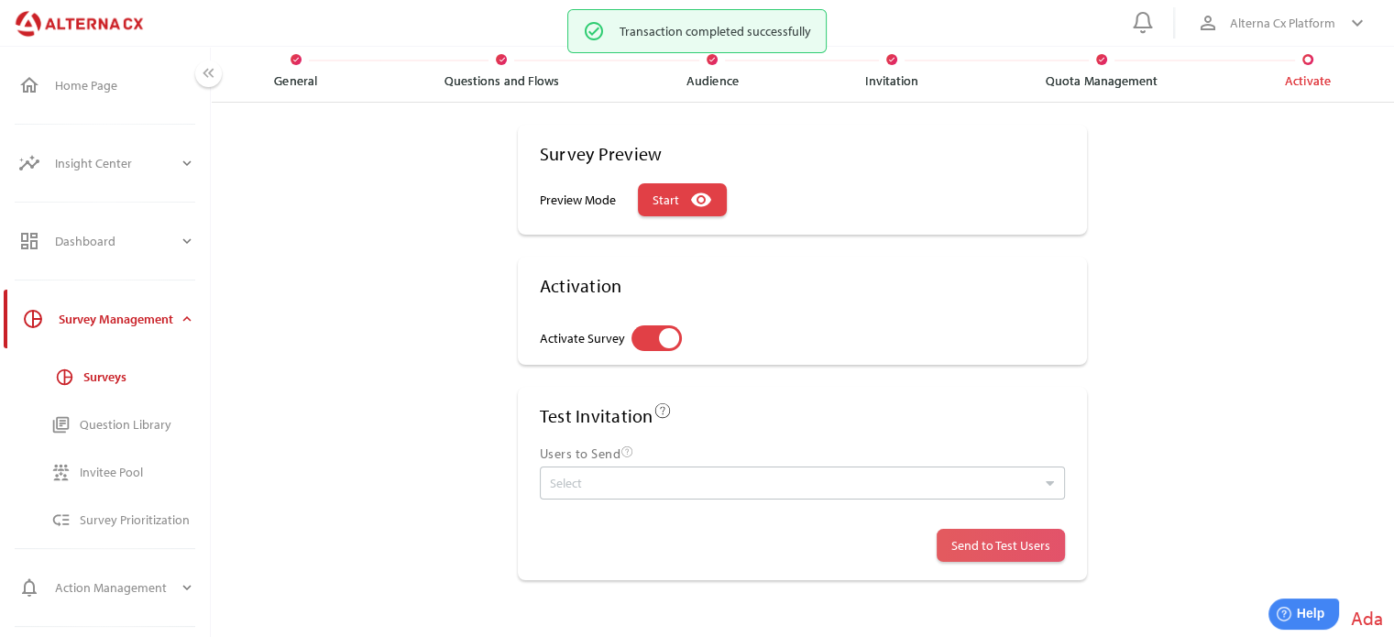
scroll to position [57, 0]
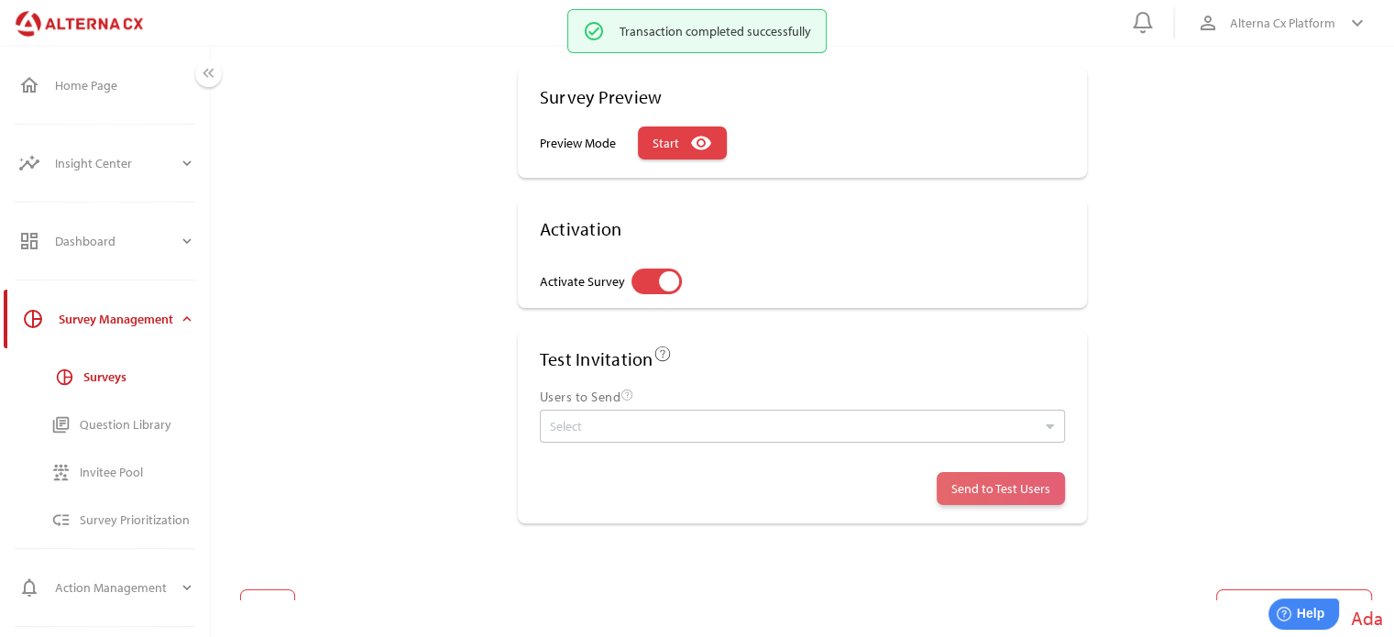
click at [1028, 483] on span "Send to Test Users" at bounding box center [1001, 489] width 99 height 26
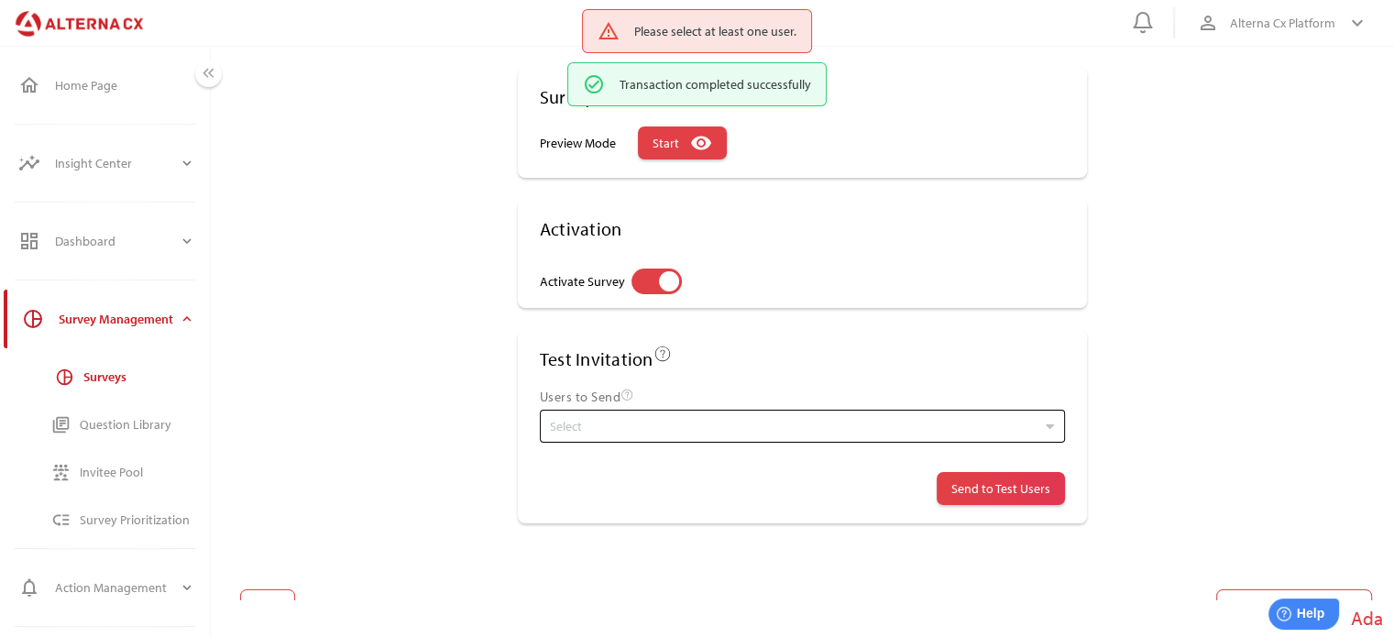
click at [724, 421] on div "Select" at bounding box center [793, 427] width 496 height 18
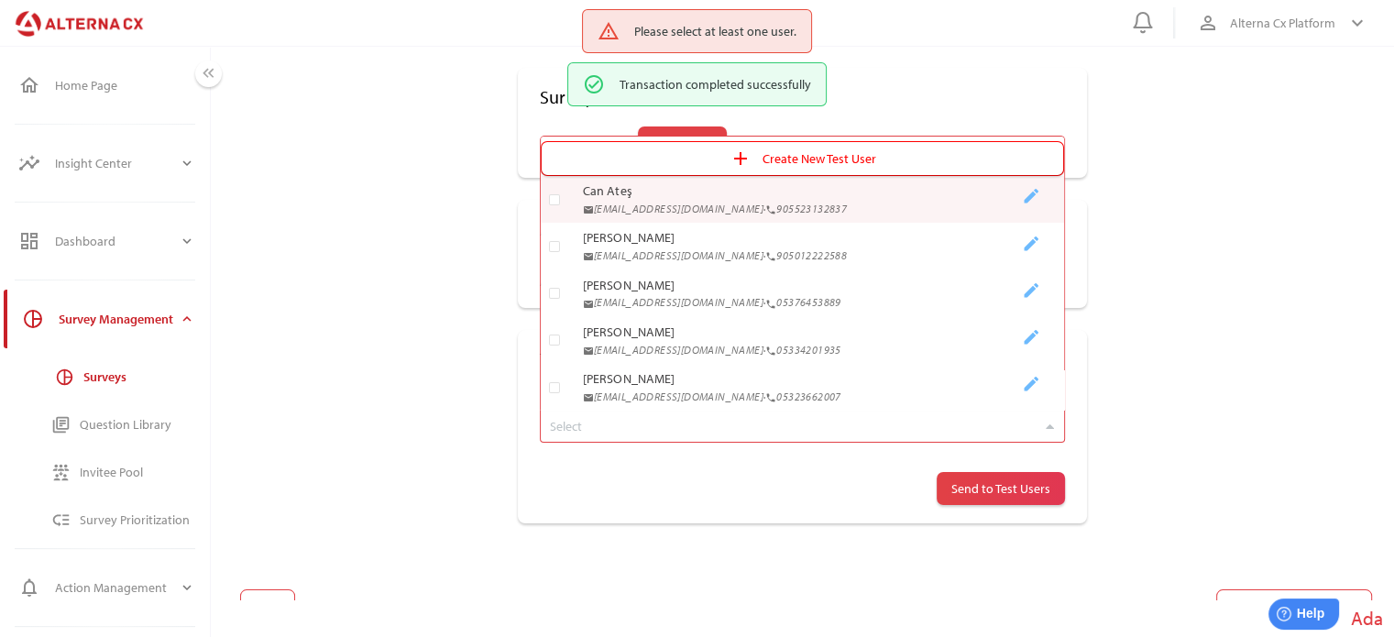
scroll to position [273, 510]
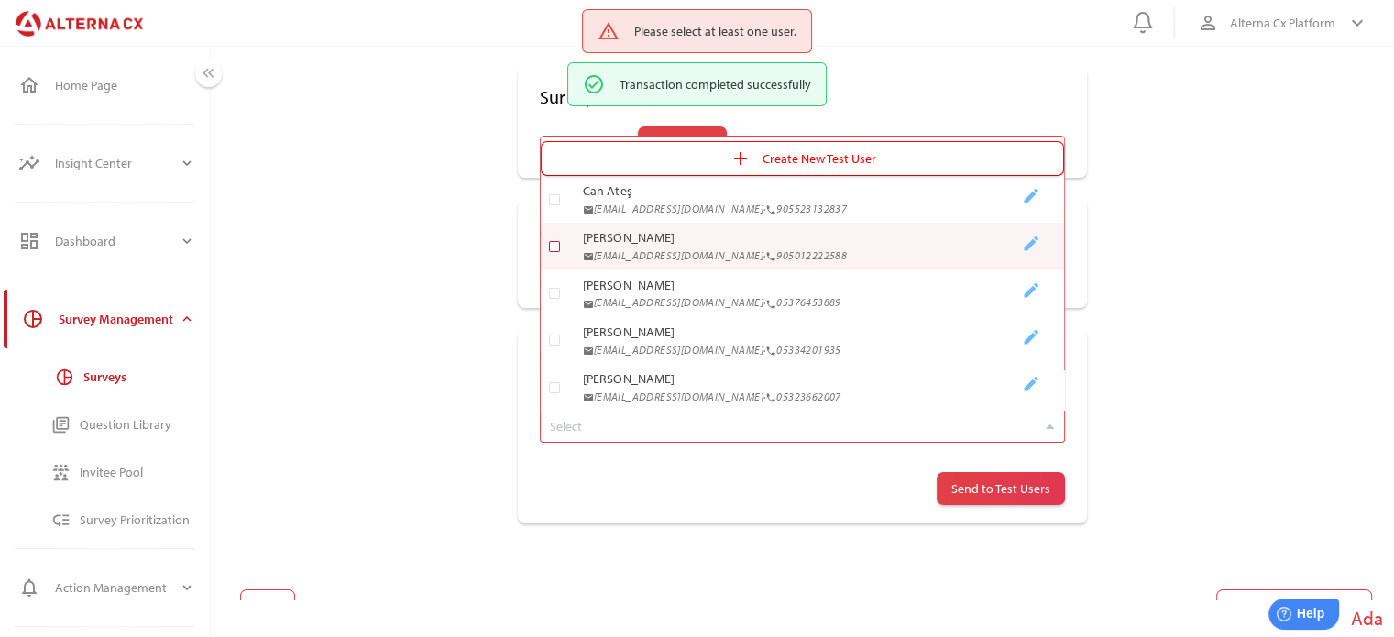
type input "*"
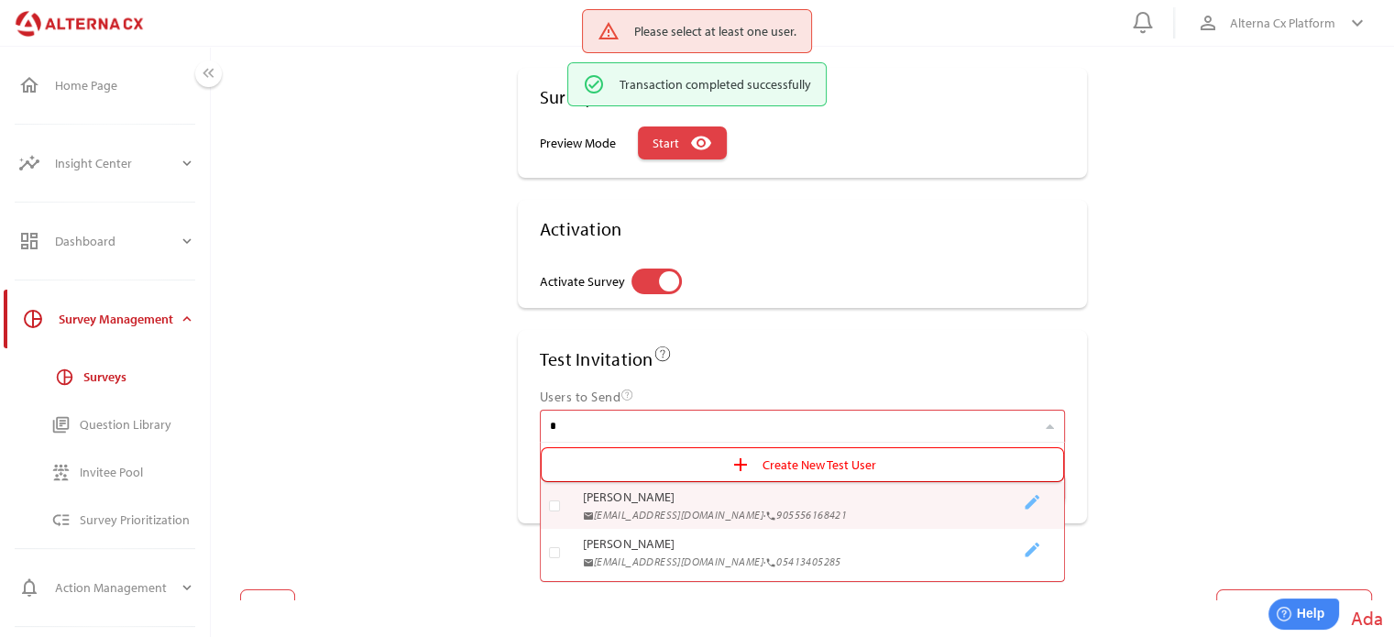
scroll to position [0, 0]
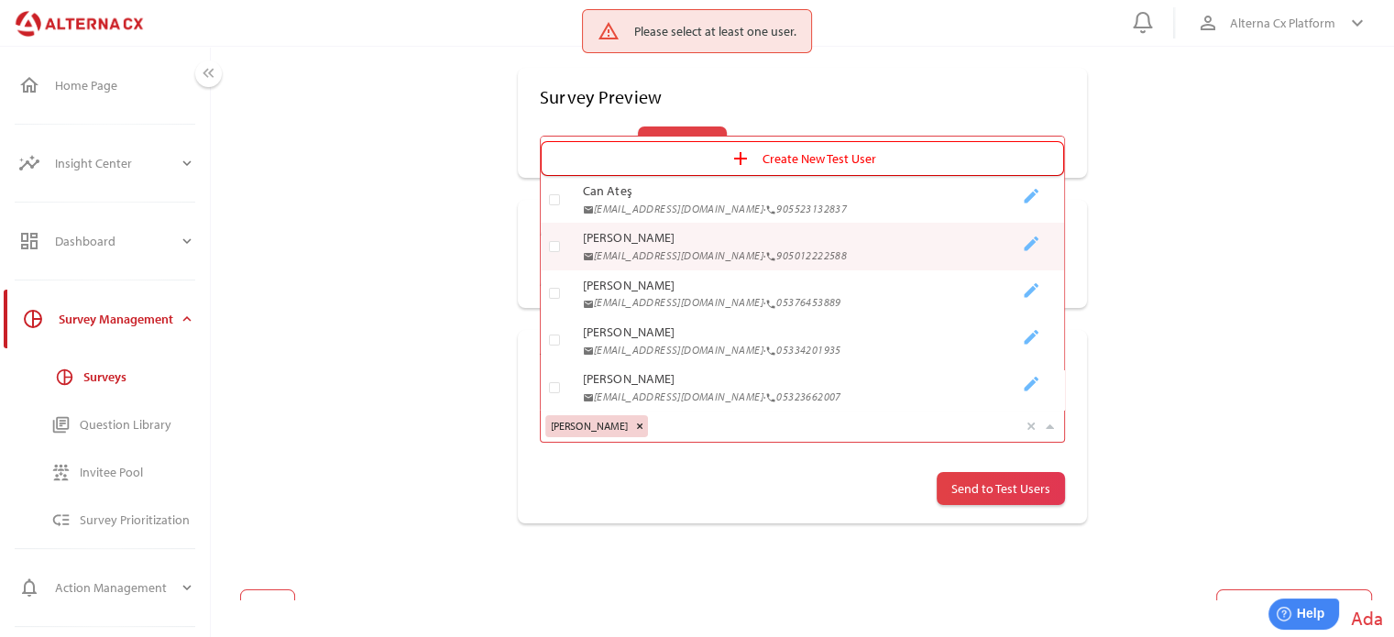
click at [634, 541] on div "Survey Preview Preview Mode Start remove_red_eye Activation Activate Survey Tes…" at bounding box center [802, 318] width 1139 height 500
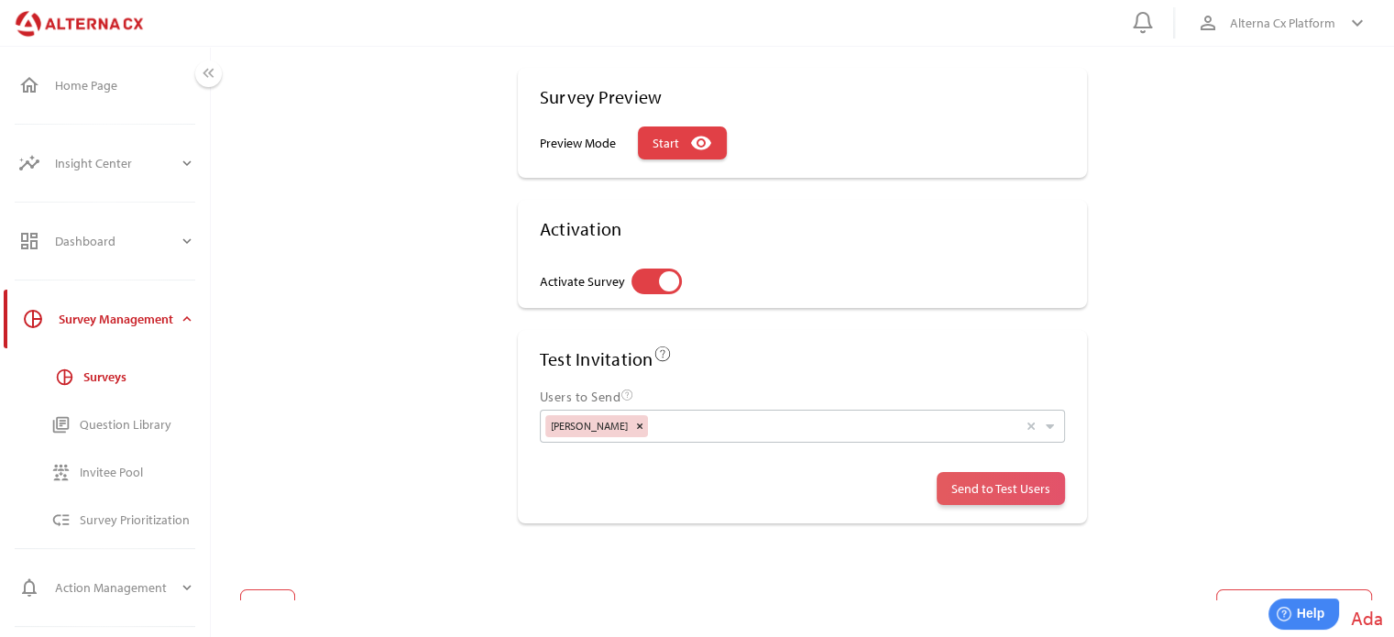
click at [1021, 485] on span "Send to Test Users" at bounding box center [1001, 489] width 99 height 26
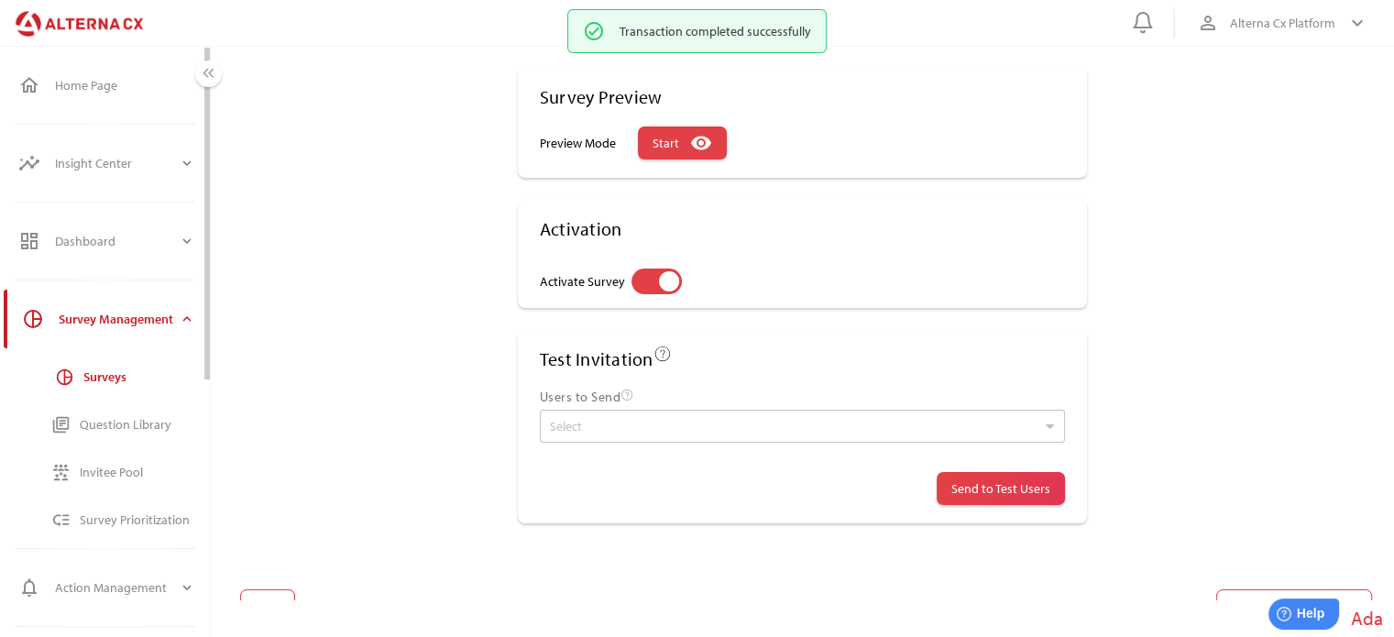
click at [108, 373] on div "Surveys" at bounding box center [139, 377] width 112 height 16
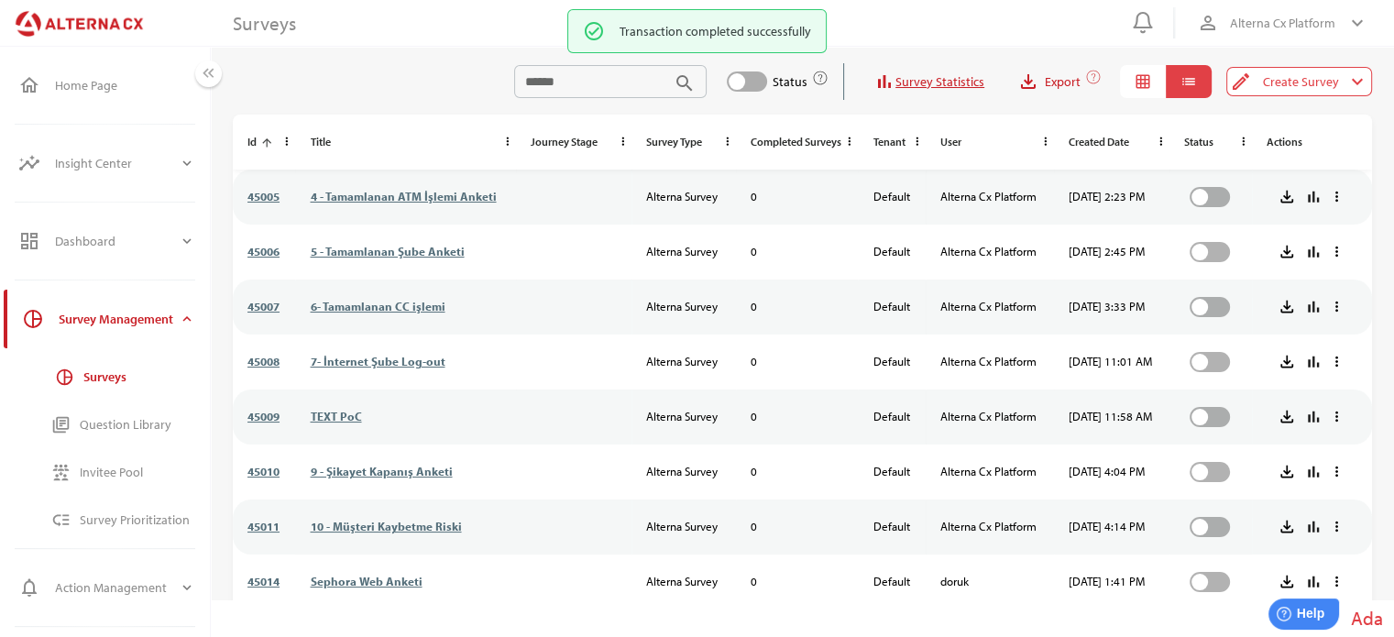
click at [269, 141] on icon "arrow_upward" at bounding box center [266, 143] width 13 height 13
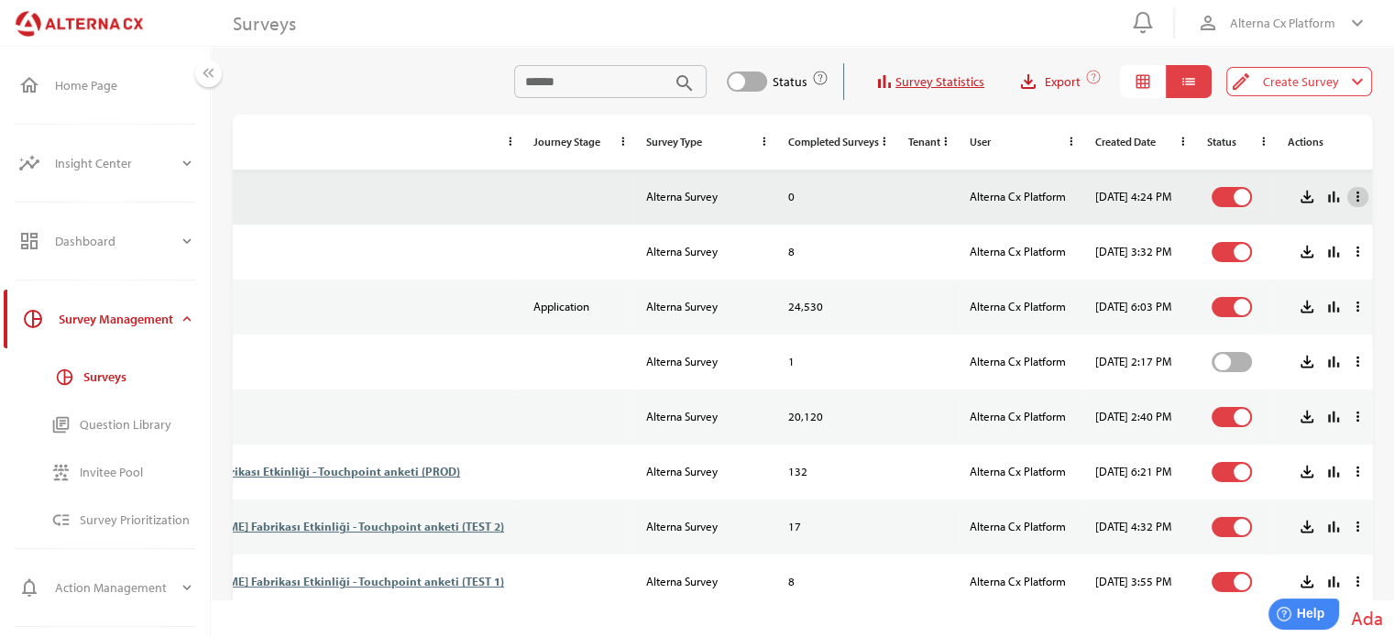
click at [1350, 193] on icon "more_vert" at bounding box center [1358, 197] width 16 height 16
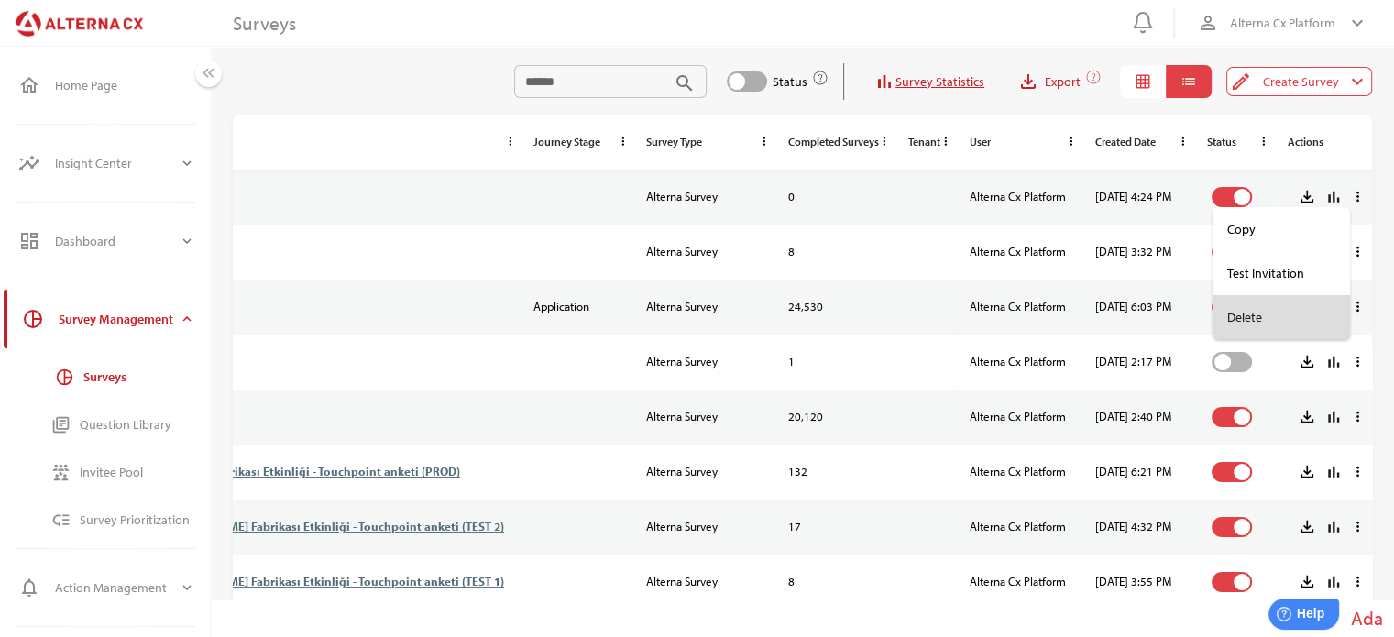
click at [1254, 311] on div "Delete" at bounding box center [1281, 317] width 108 height 29
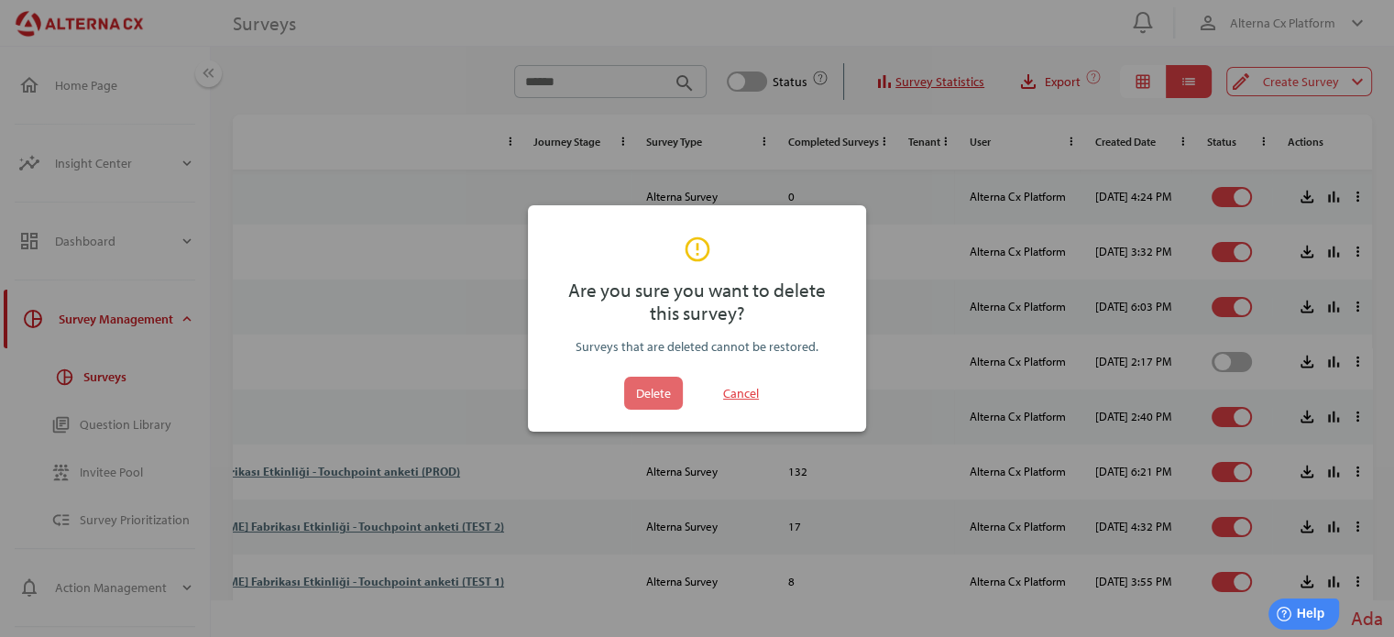
click at [660, 386] on span "Delete" at bounding box center [653, 393] width 35 height 22
